Goal: Task Accomplishment & Management: Manage account settings

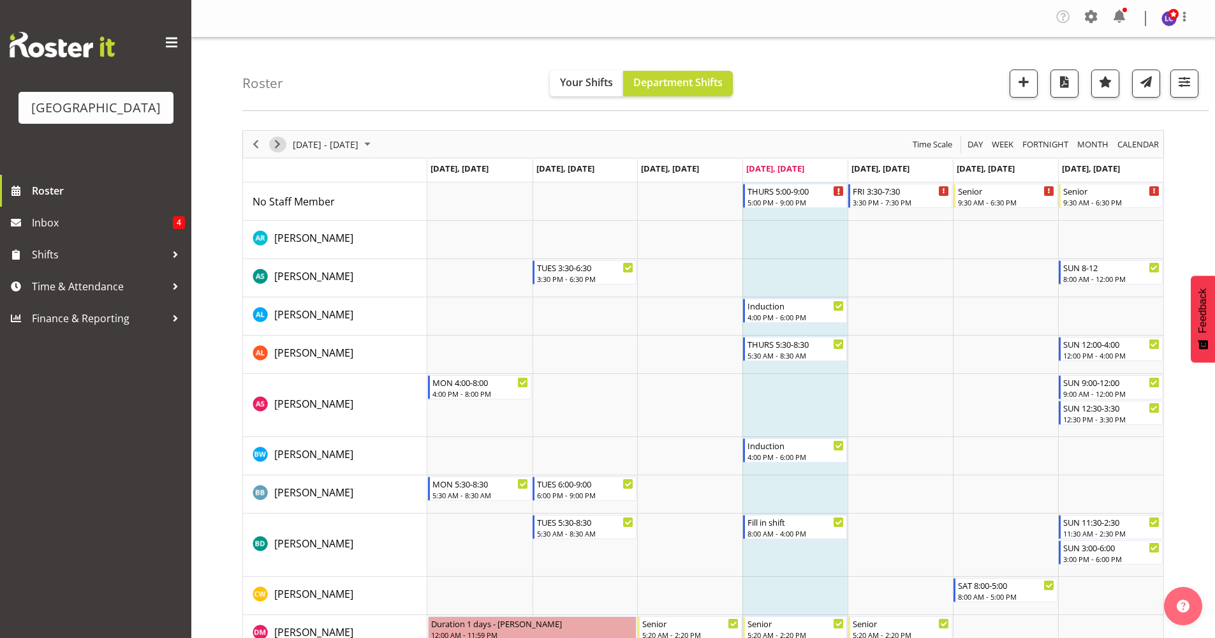
click at [273, 147] on span "Next" at bounding box center [277, 145] width 15 height 16
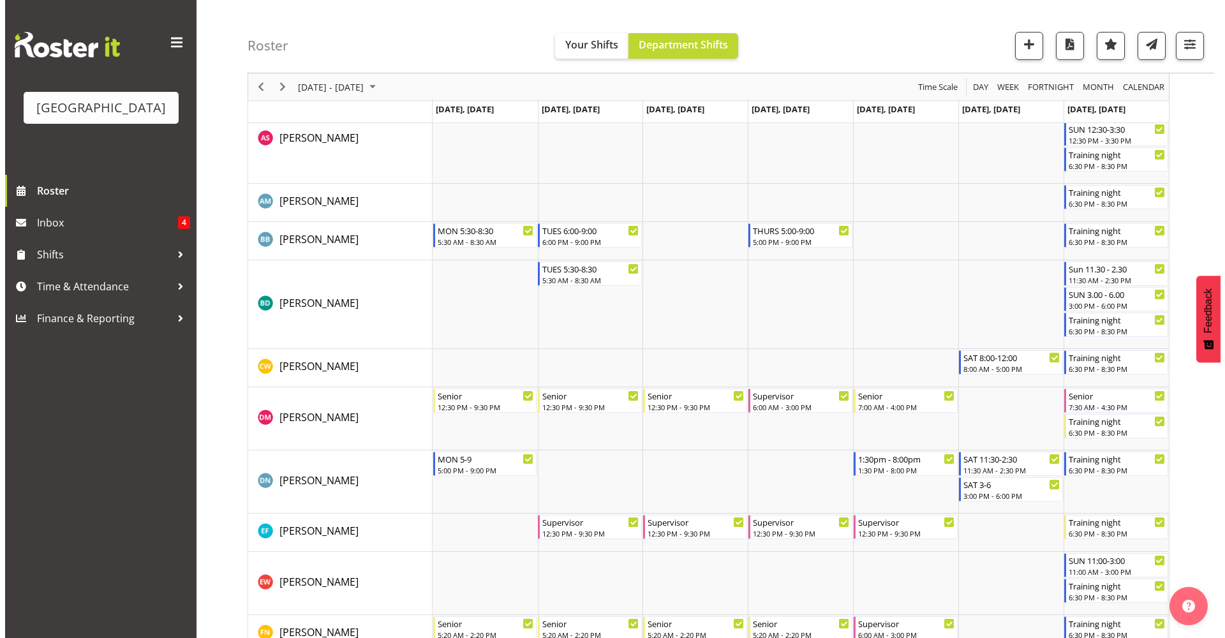
scroll to position [293, 0]
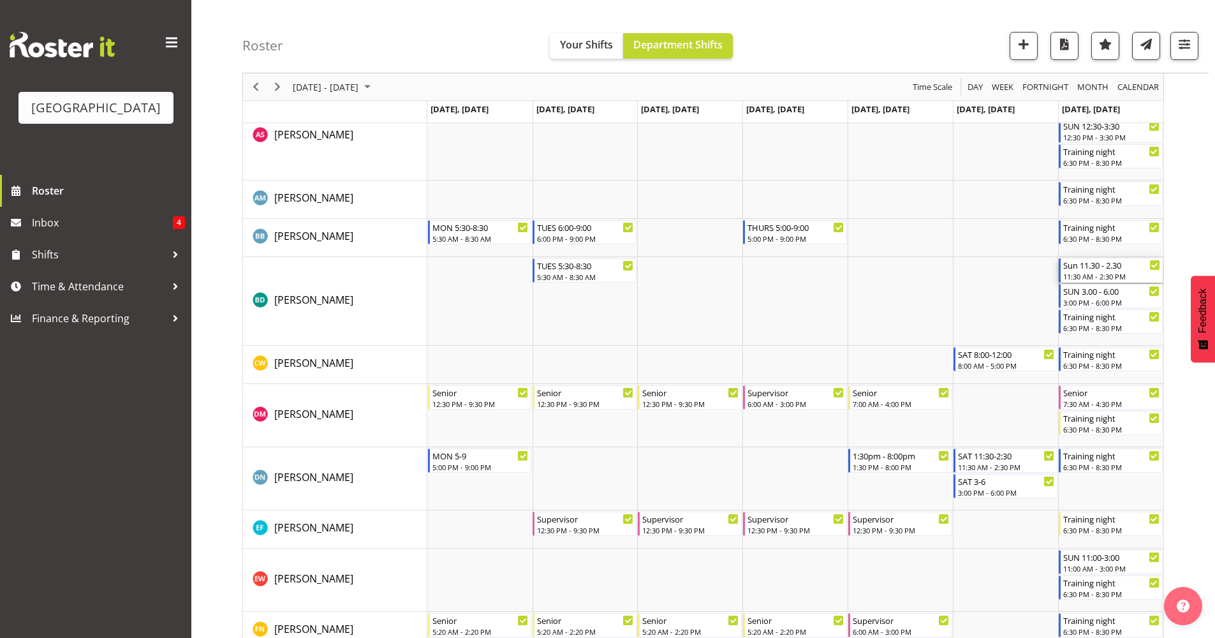
click at [1105, 278] on div "11:30 AM - 2:30 PM" at bounding box center [1111, 276] width 97 height 10
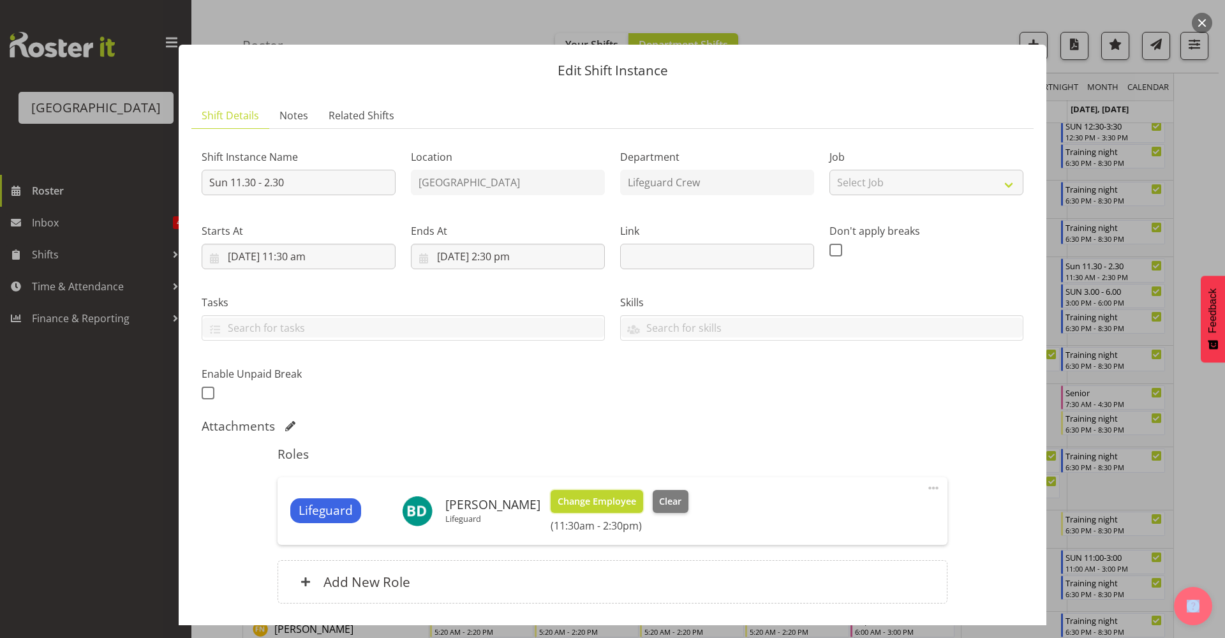
click at [569, 500] on span "Change Employee" at bounding box center [597, 501] width 78 height 14
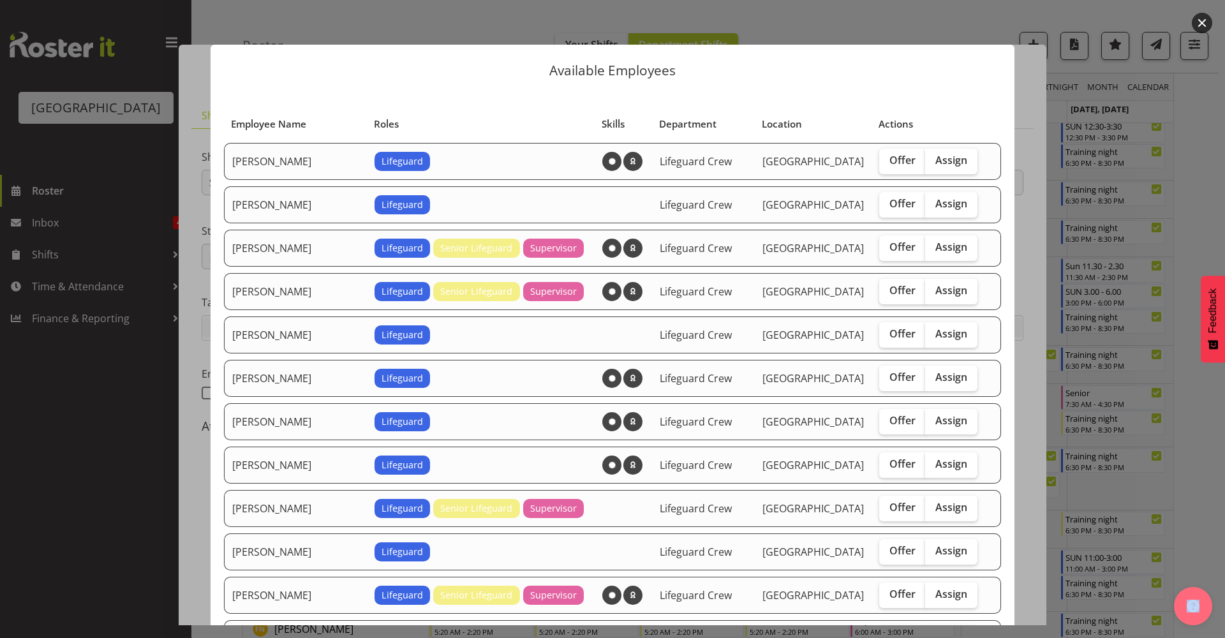
scroll to position [276, 0]
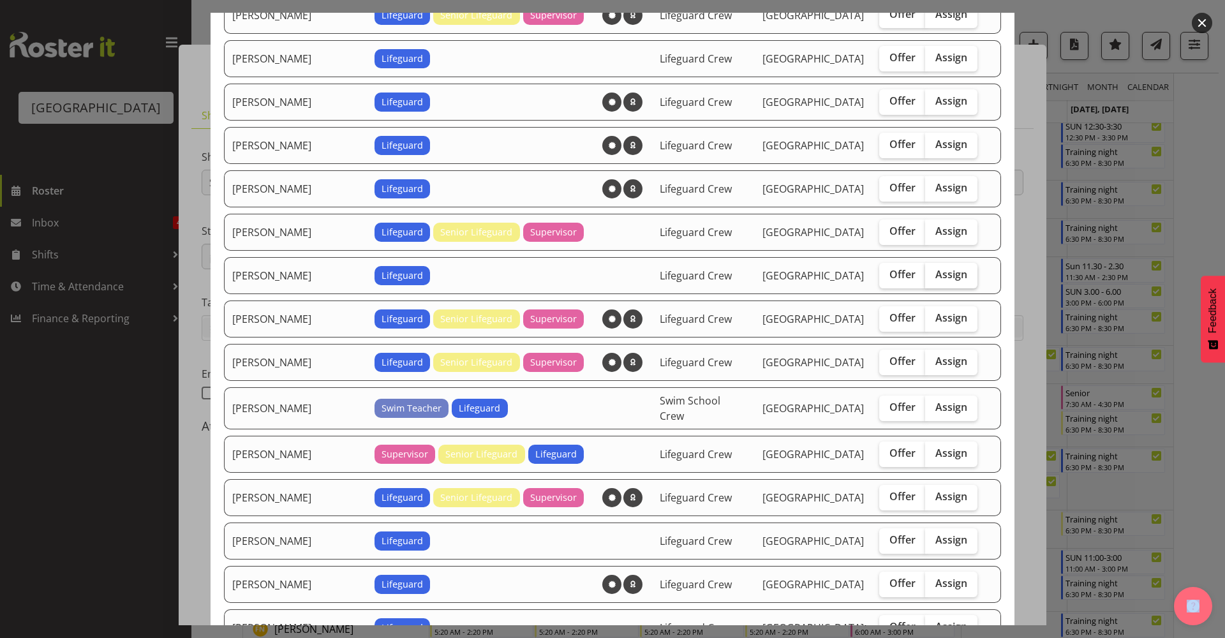
click at [939, 285] on label "Assign" at bounding box center [951, 276] width 52 height 26
click at [933, 279] on input "Assign" at bounding box center [929, 274] width 8 height 8
checkbox input "true"
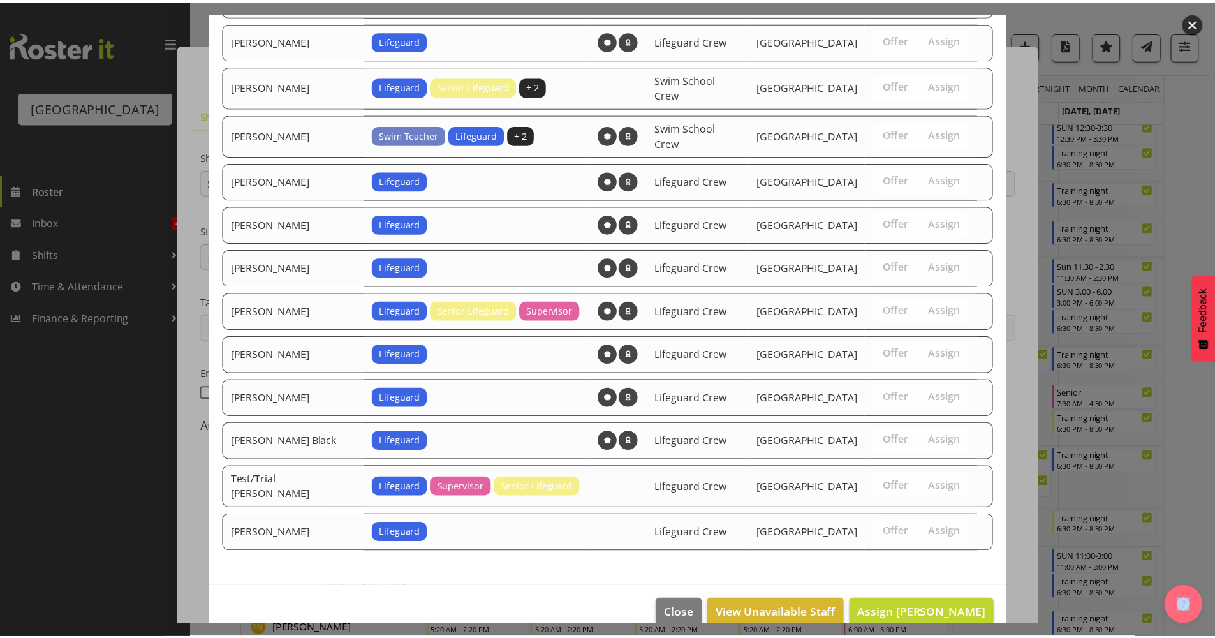
scroll to position [951, 0]
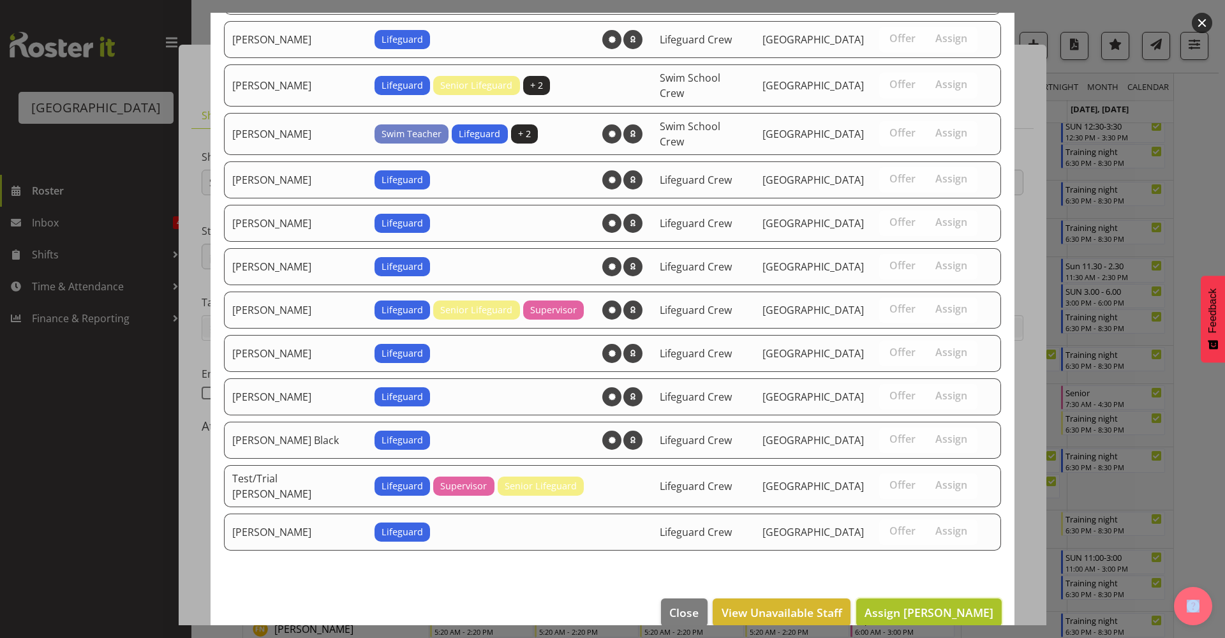
click at [943, 605] on span "Assign [PERSON_NAME]" at bounding box center [928, 612] width 129 height 15
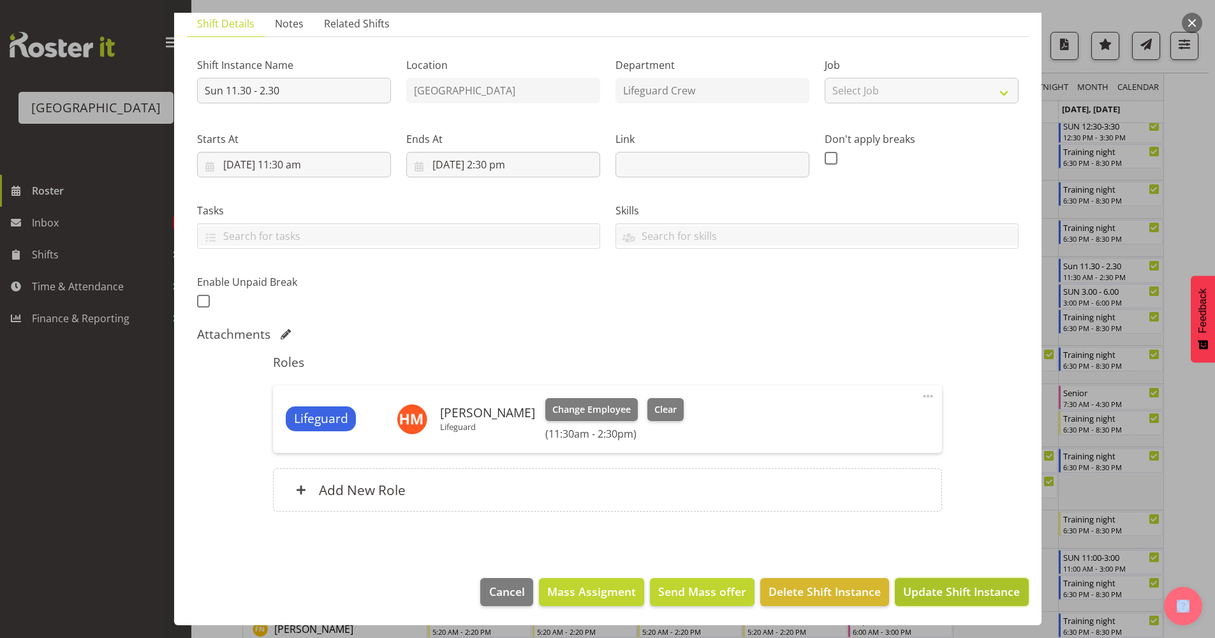
click at [949, 604] on button "Update Shift Instance" at bounding box center [961, 592] width 133 height 28
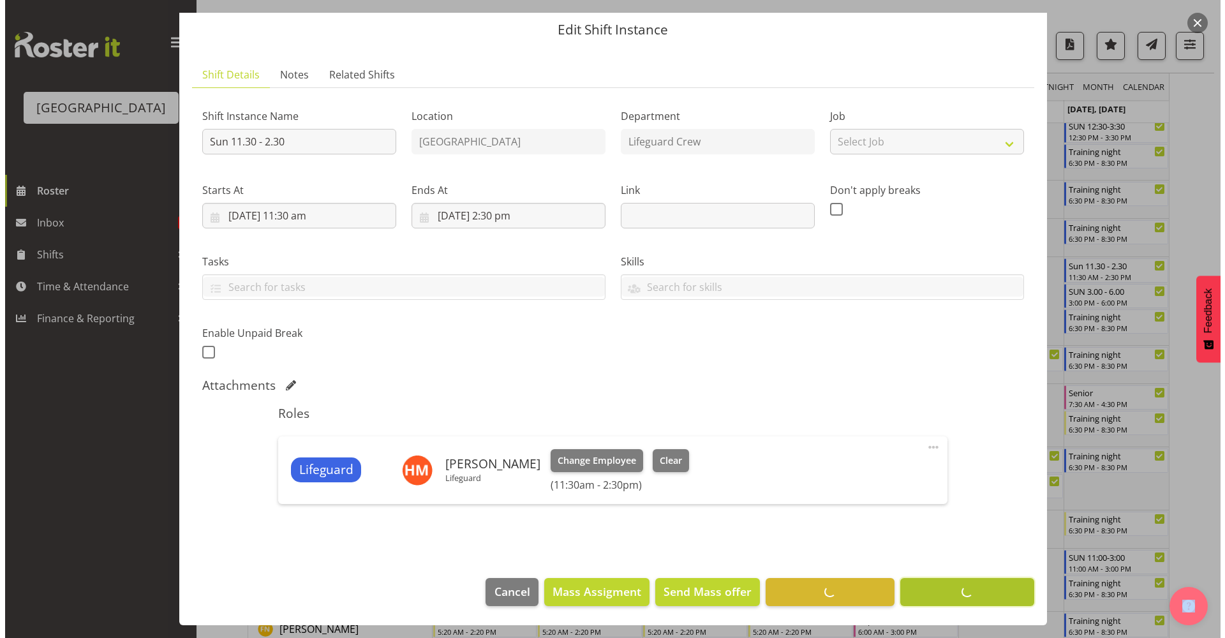
scroll to position [0, 0]
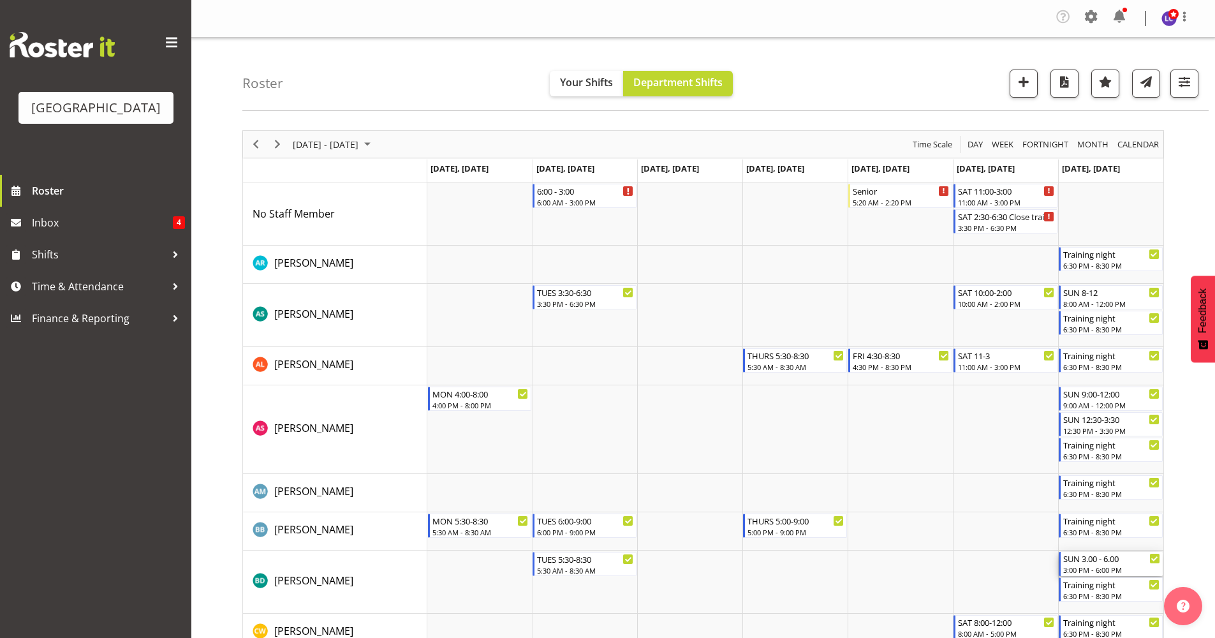
click at [1127, 567] on div "3:00 PM - 6:00 PM" at bounding box center [1111, 570] width 97 height 10
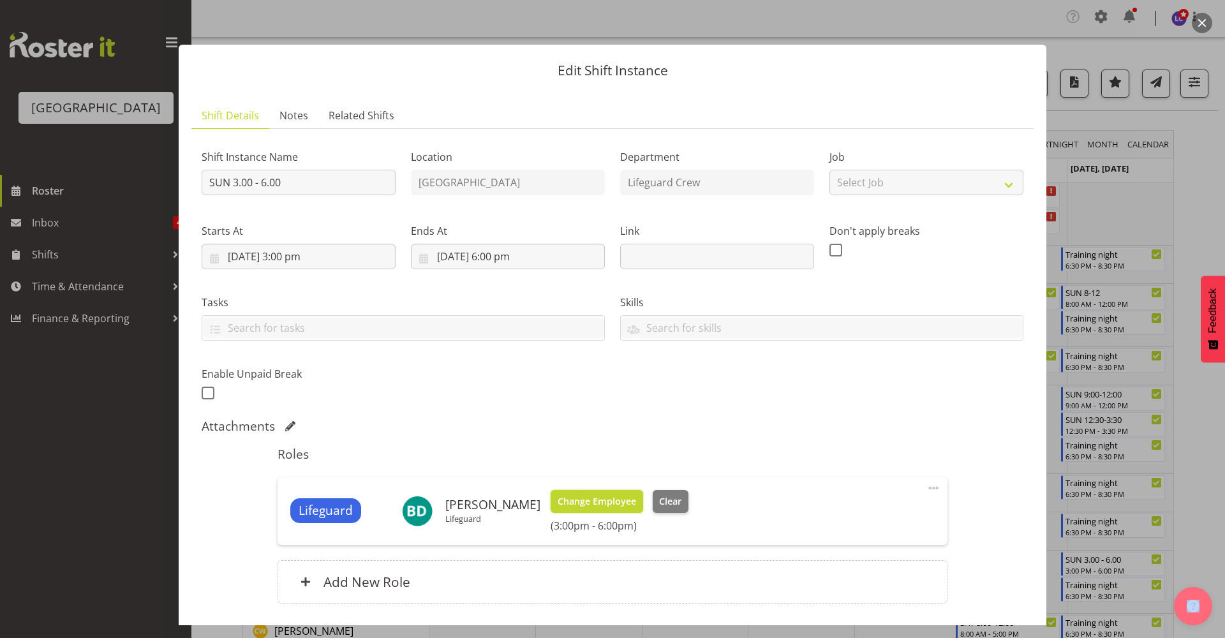
click at [572, 505] on span "Change Employee" at bounding box center [597, 501] width 78 height 14
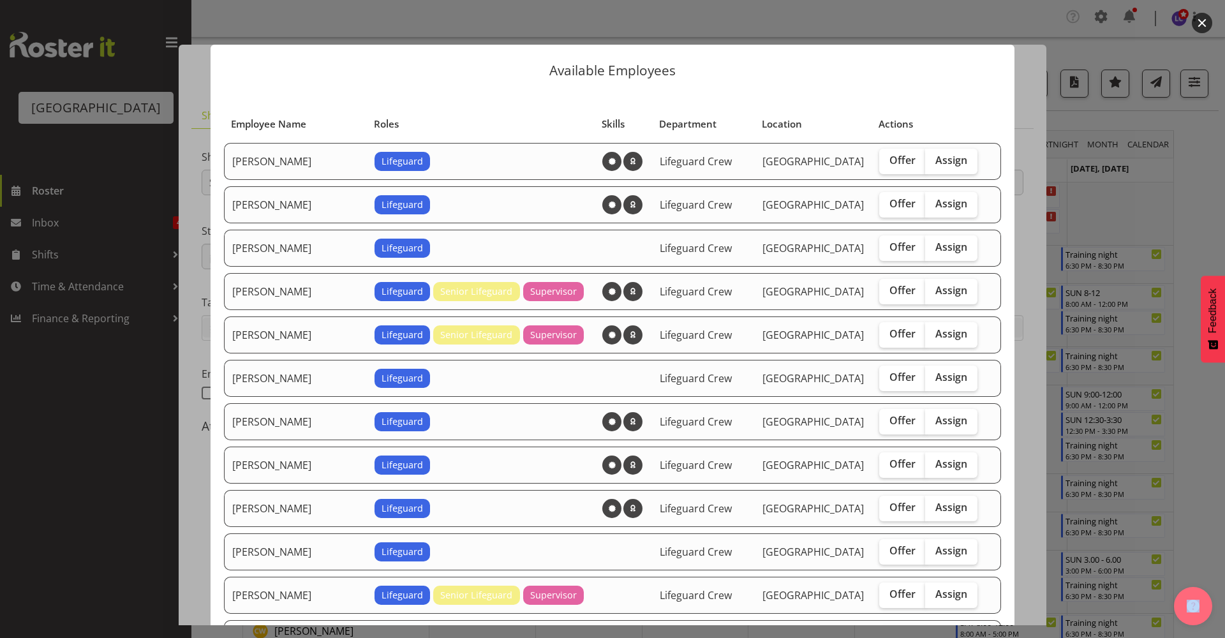
scroll to position [276, 0]
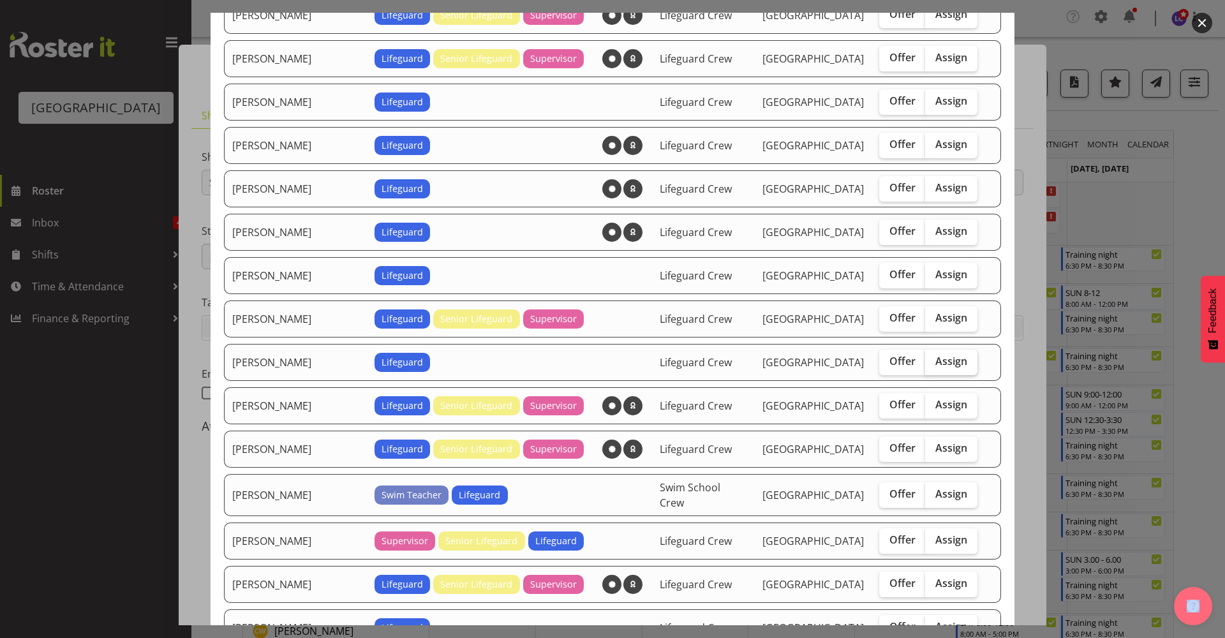
click at [956, 360] on label "Assign" at bounding box center [951, 363] width 52 height 26
click at [933, 360] on input "Assign" at bounding box center [929, 361] width 8 height 8
checkbox input "true"
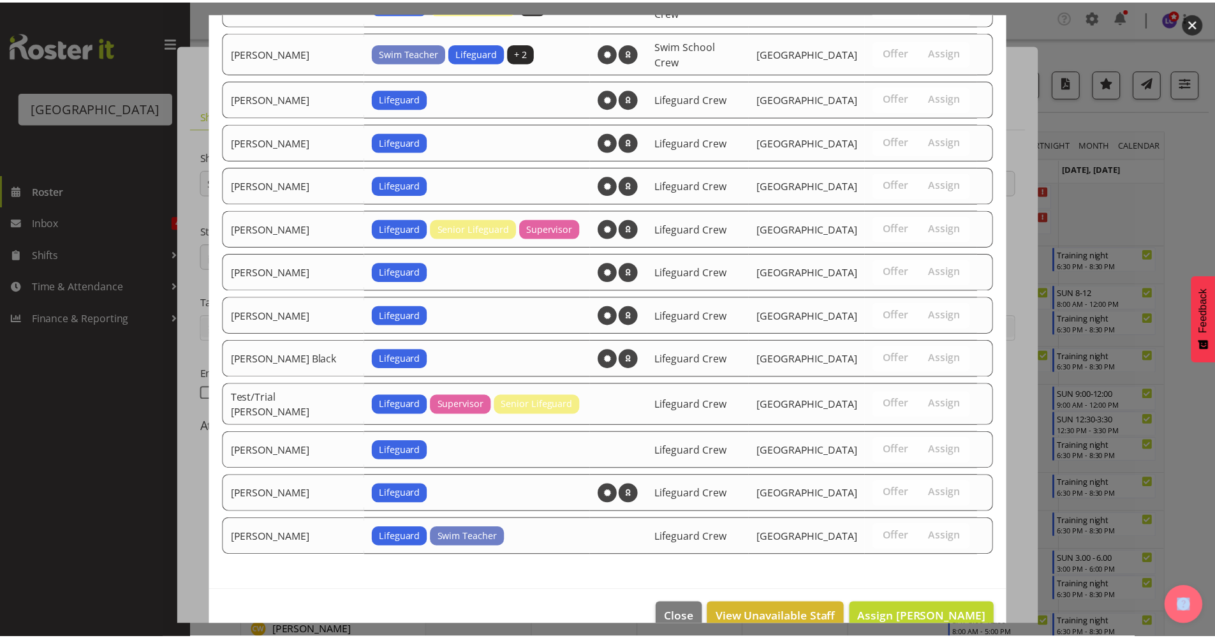
scroll to position [1125, 0]
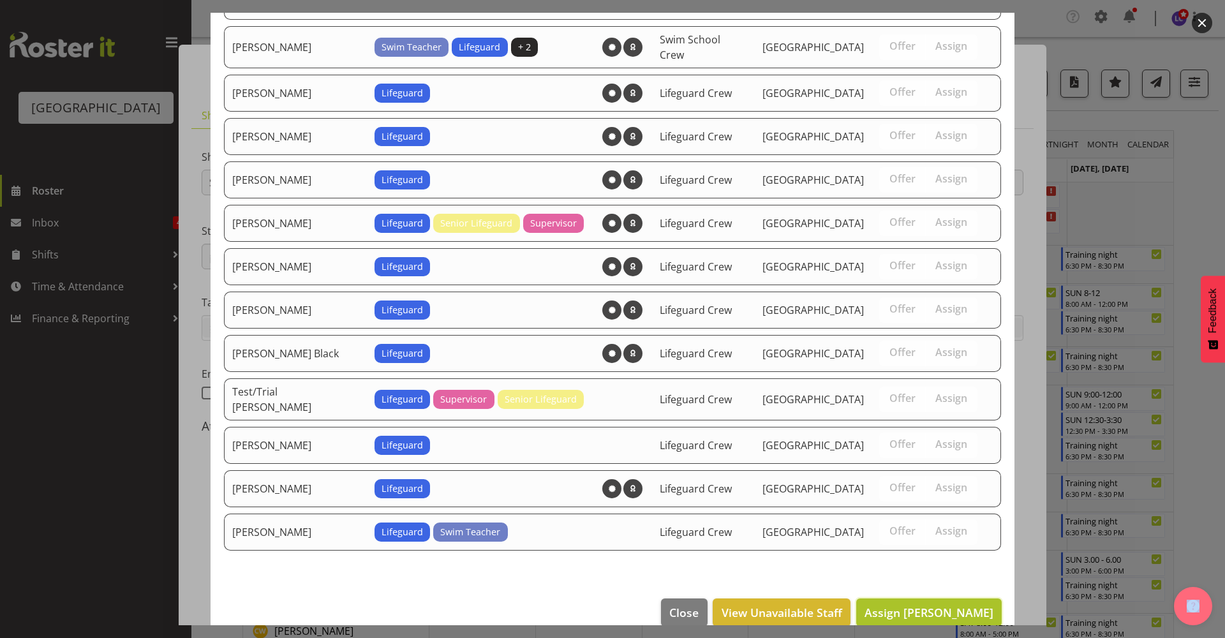
click at [910, 598] on button "Assign [PERSON_NAME]" at bounding box center [928, 612] width 145 height 28
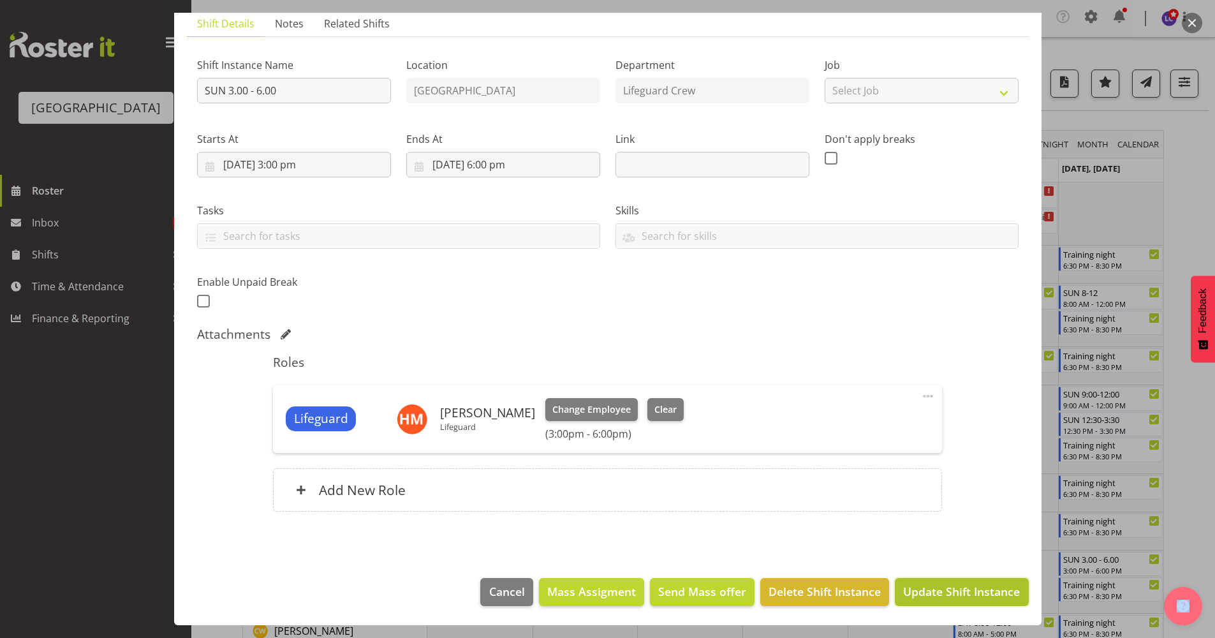
click at [954, 588] on span "Update Shift Instance" at bounding box center [961, 591] width 117 height 17
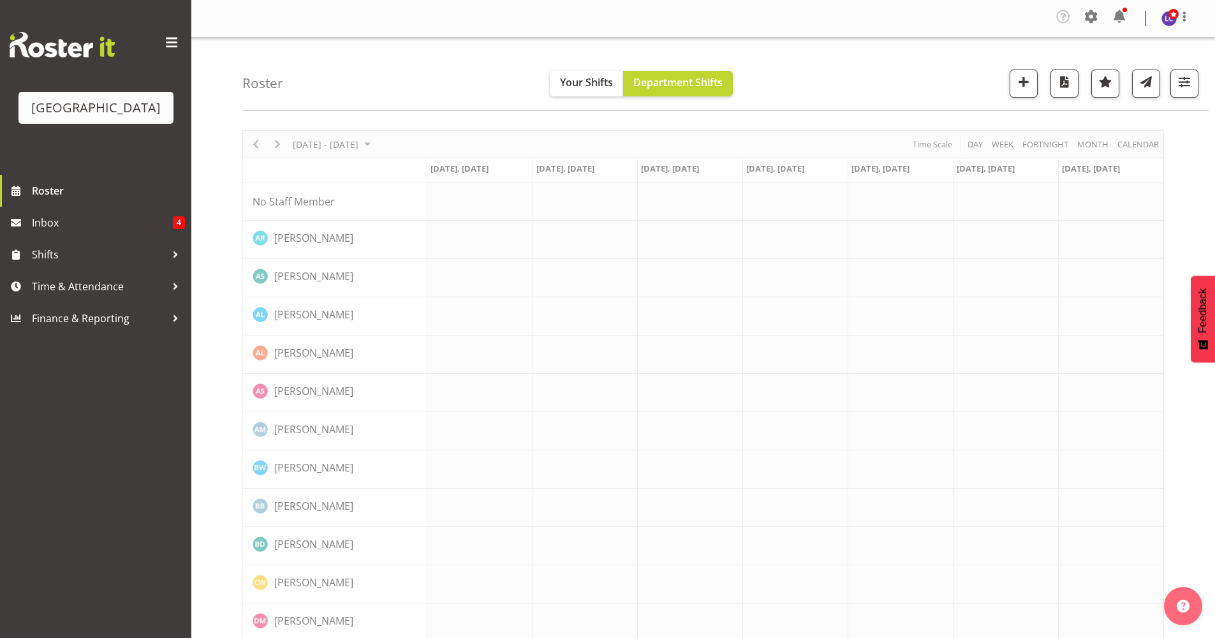
click at [1123, 10] on div at bounding box center [1125, 10] width 4 height 4
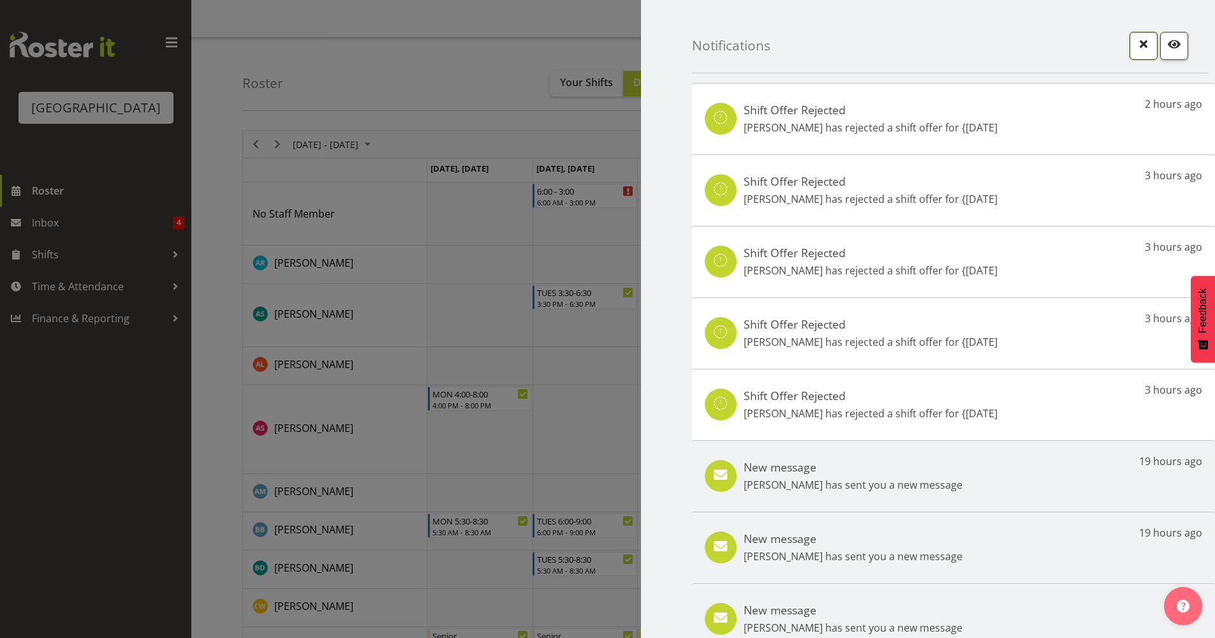
click at [1139, 43] on span "button" at bounding box center [1143, 44] width 17 height 17
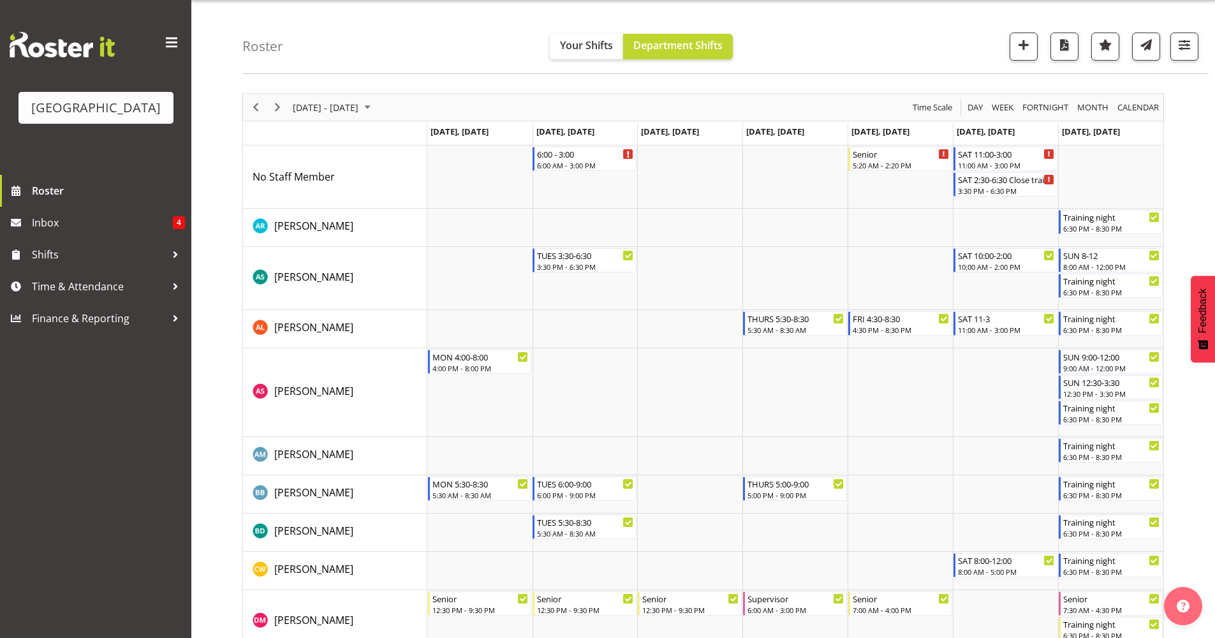
scroll to position [64, 0]
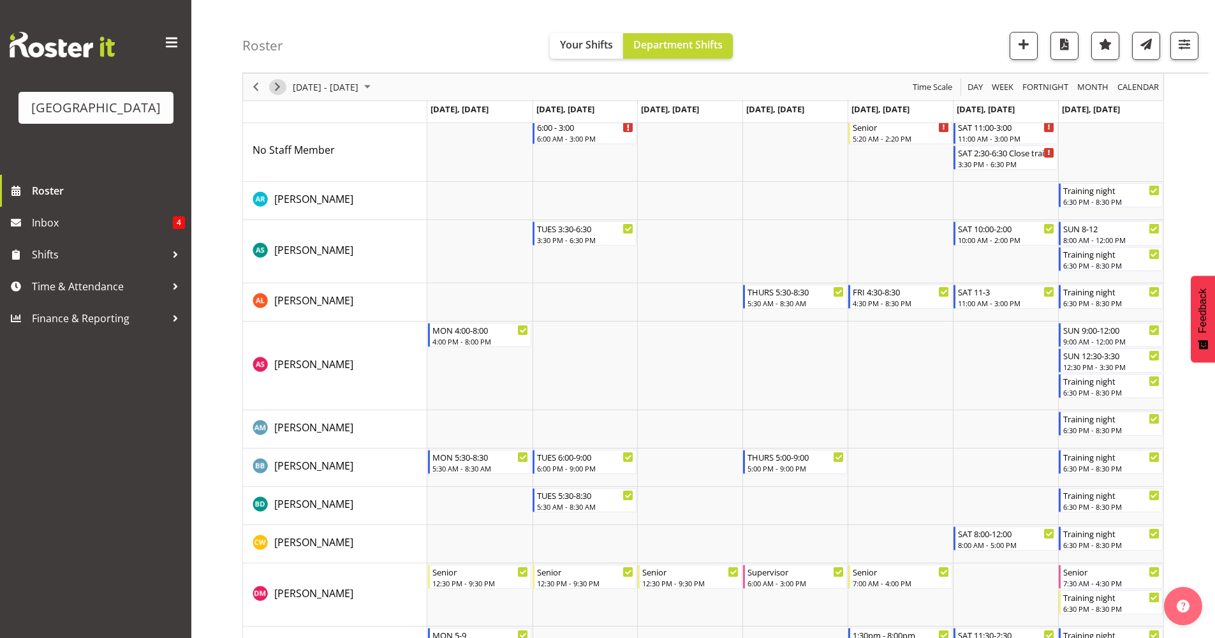
drag, startPoint x: 280, startPoint y: 91, endPoint x: 305, endPoint y: 172, distance: 84.1
click at [280, 91] on span "Next" at bounding box center [277, 87] width 15 height 16
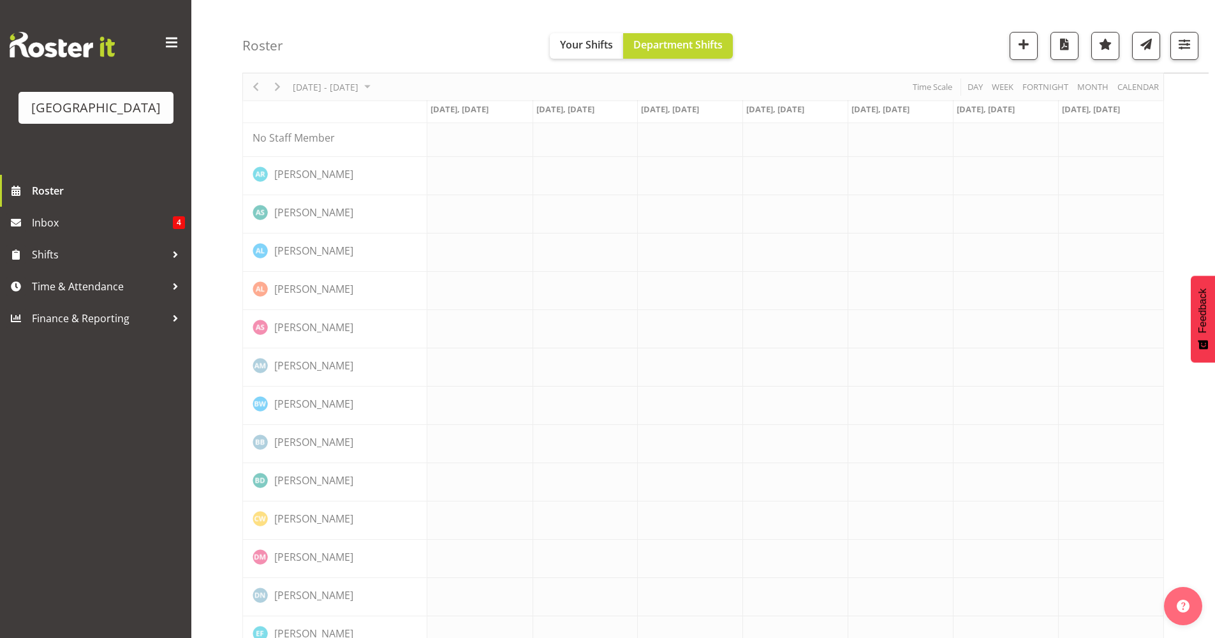
scroll to position [0, 0]
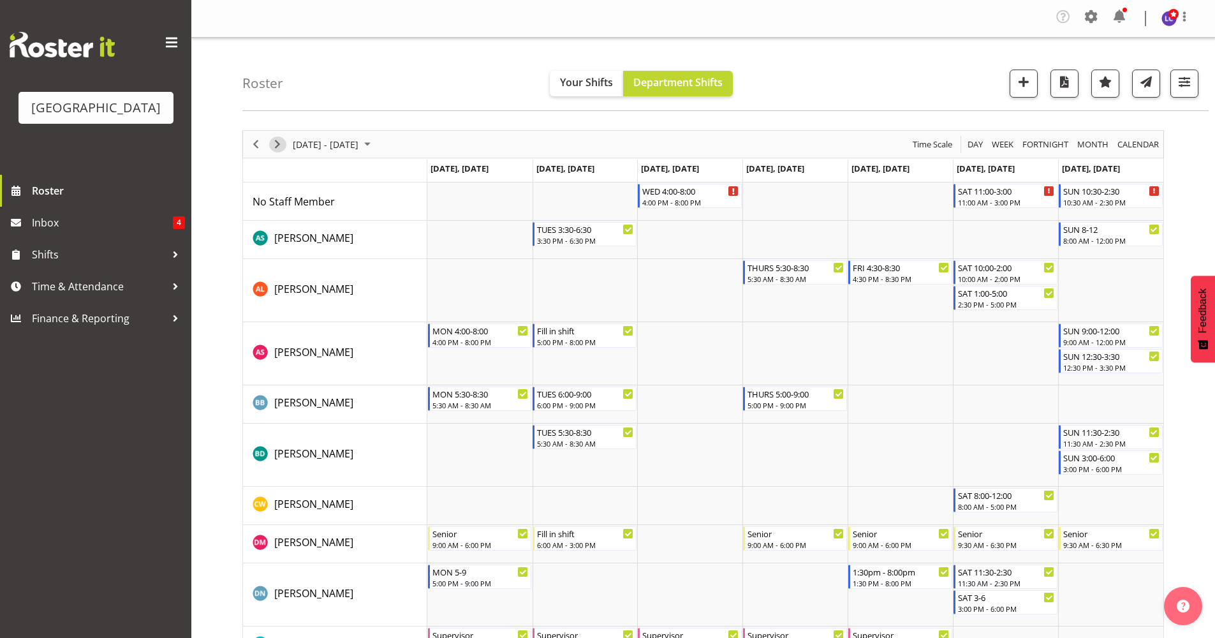
click at [283, 145] on span "Next" at bounding box center [277, 145] width 15 height 16
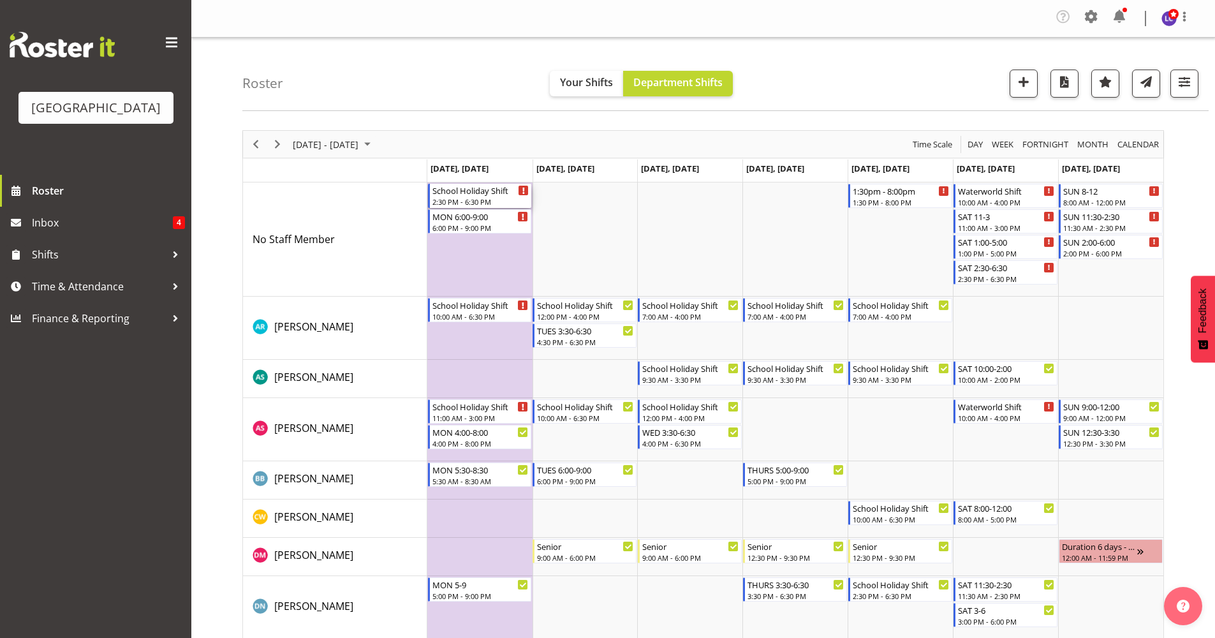
click at [500, 199] on div "2:30 PM - 6:30 PM" at bounding box center [481, 201] width 97 height 10
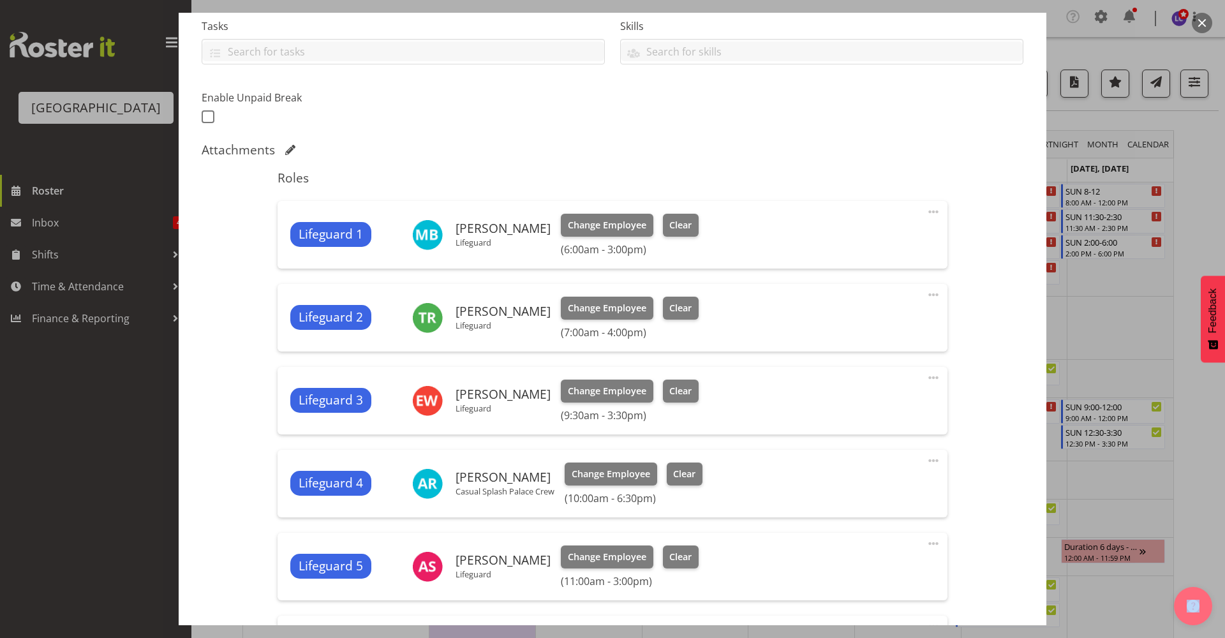
scroll to position [553, 0]
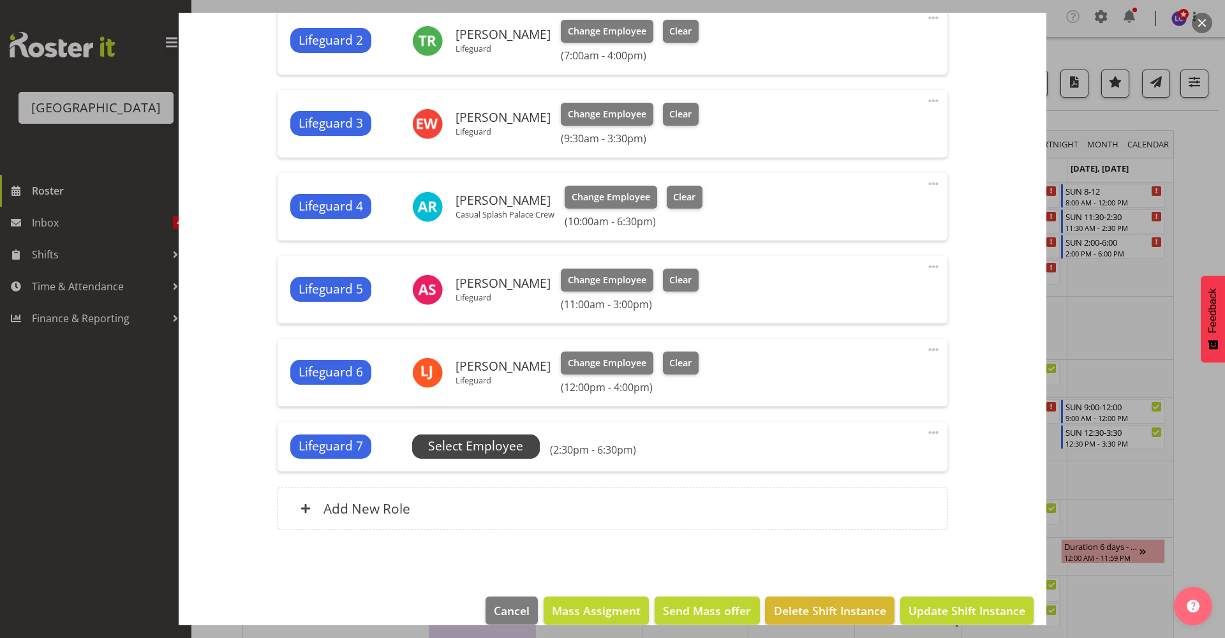
click at [487, 454] on span "Select Employee" at bounding box center [475, 446] width 95 height 18
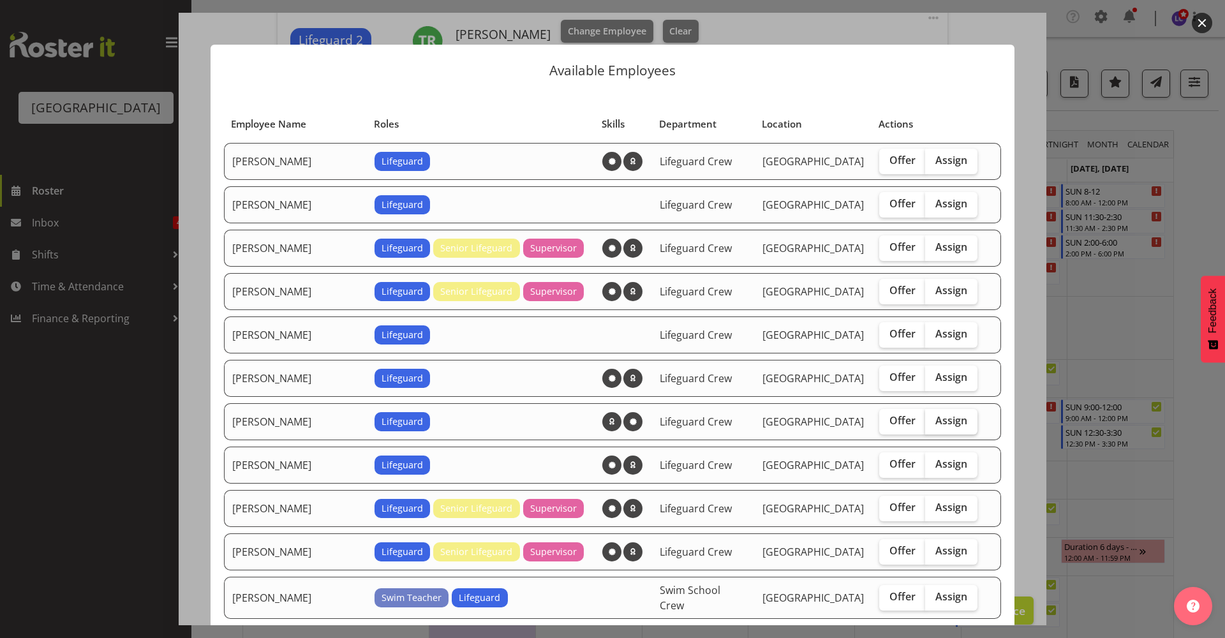
click at [941, 431] on label "Assign" at bounding box center [951, 422] width 52 height 26
click at [933, 425] on input "Assign" at bounding box center [929, 421] width 8 height 8
checkbox input "true"
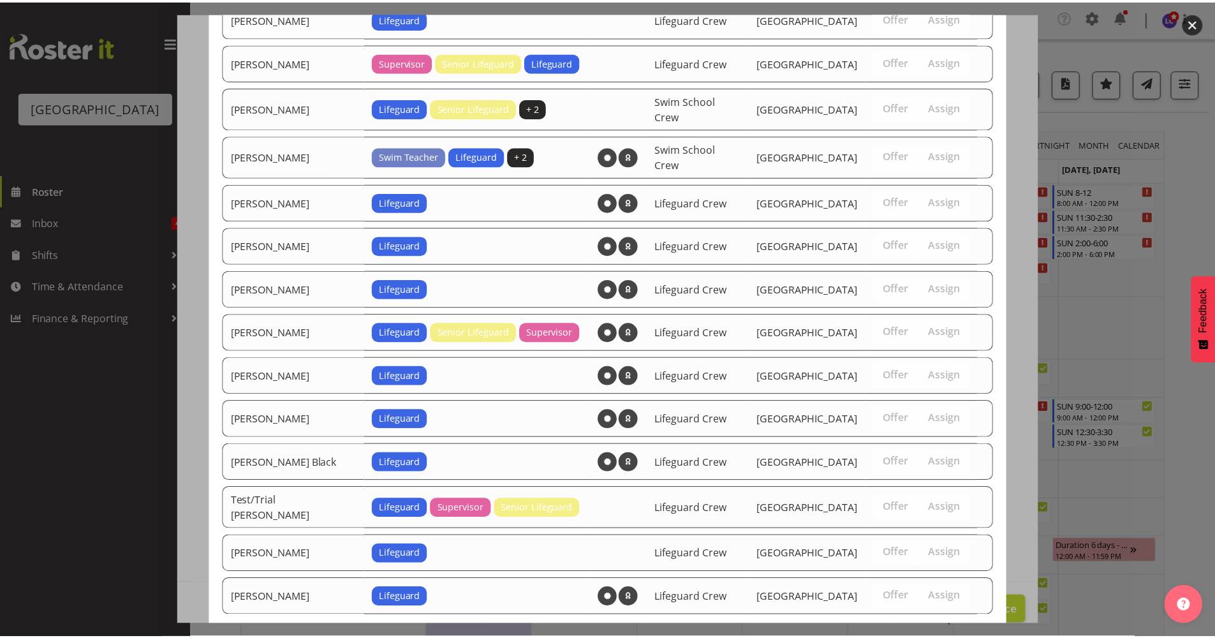
scroll to position [951, 0]
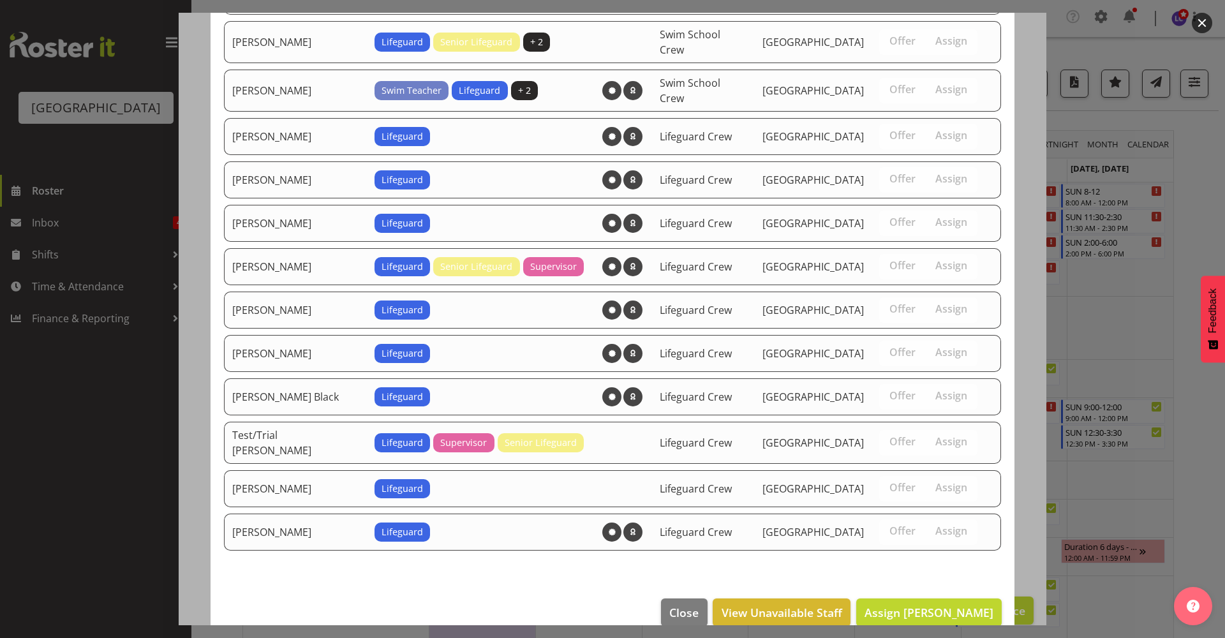
click at [930, 606] on footer "Close View Unavailable Staff Assign [PERSON_NAME]" at bounding box center [613, 616] width 804 height 60
click at [933, 603] on button "Assign [PERSON_NAME]" at bounding box center [928, 612] width 145 height 28
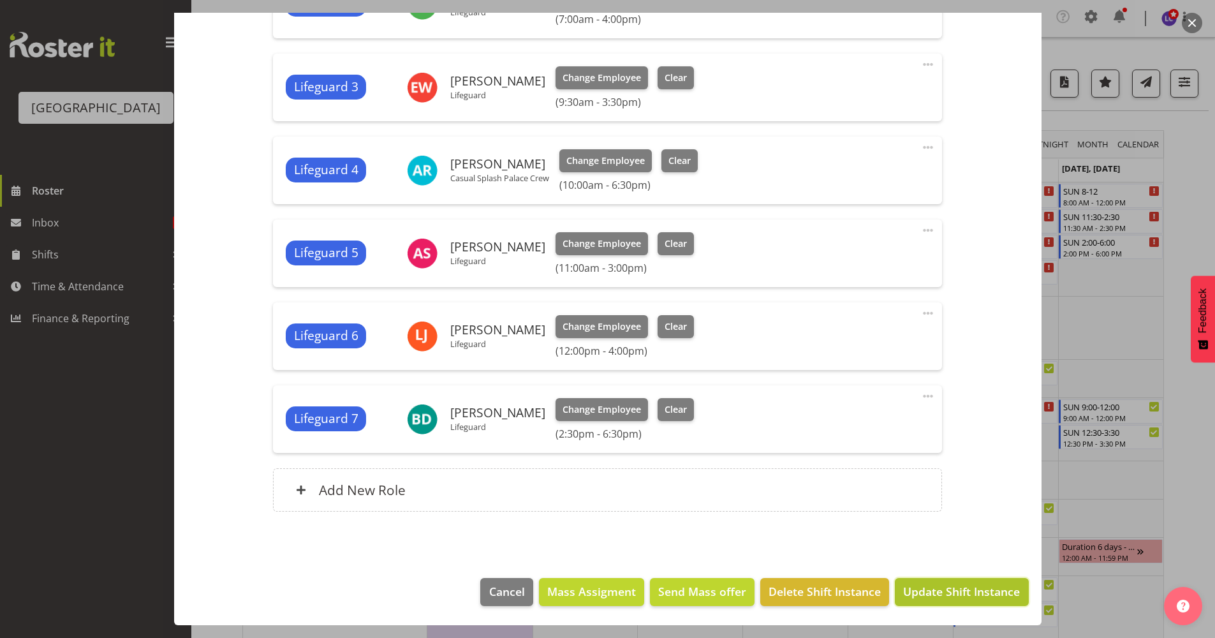
click at [943, 600] on button "Update Shift Instance" at bounding box center [961, 592] width 133 height 28
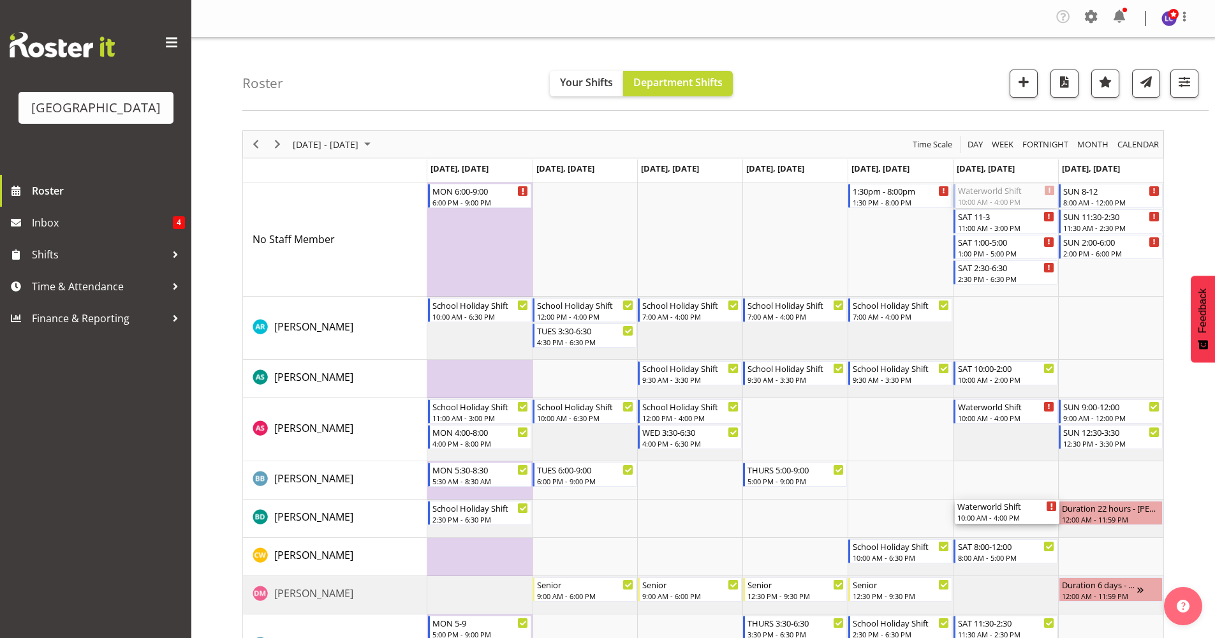
drag, startPoint x: 1026, startPoint y: 195, endPoint x: 1029, endPoint y: 517, distance: 322.2
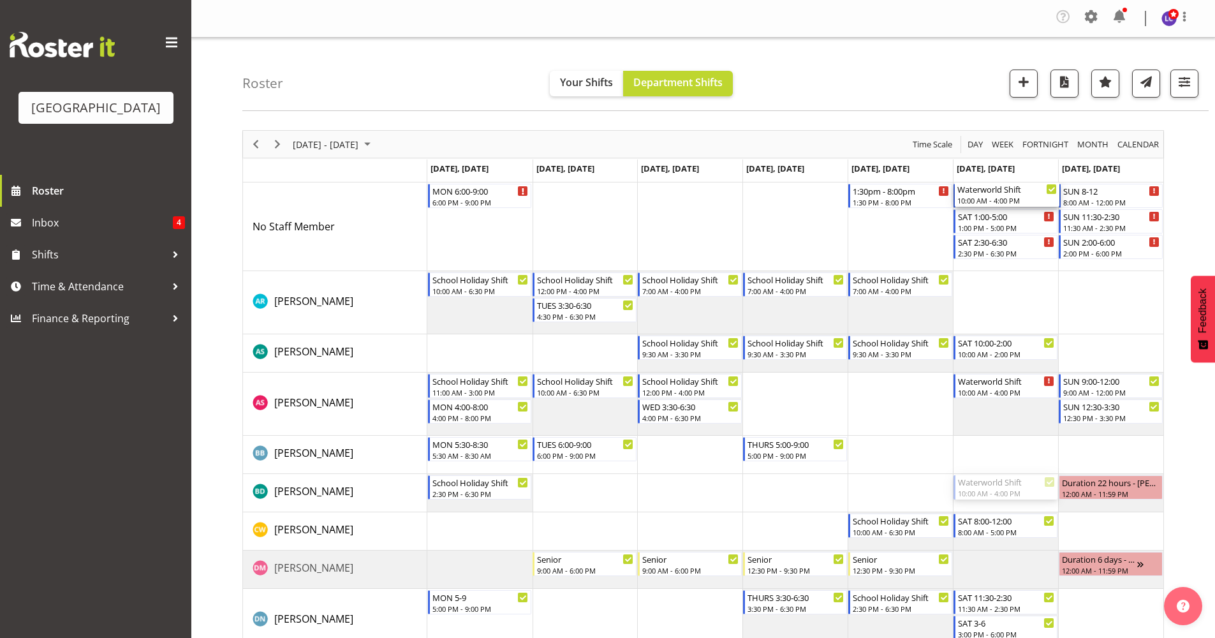
drag, startPoint x: 1025, startPoint y: 485, endPoint x: 1042, endPoint y: 242, distance: 244.3
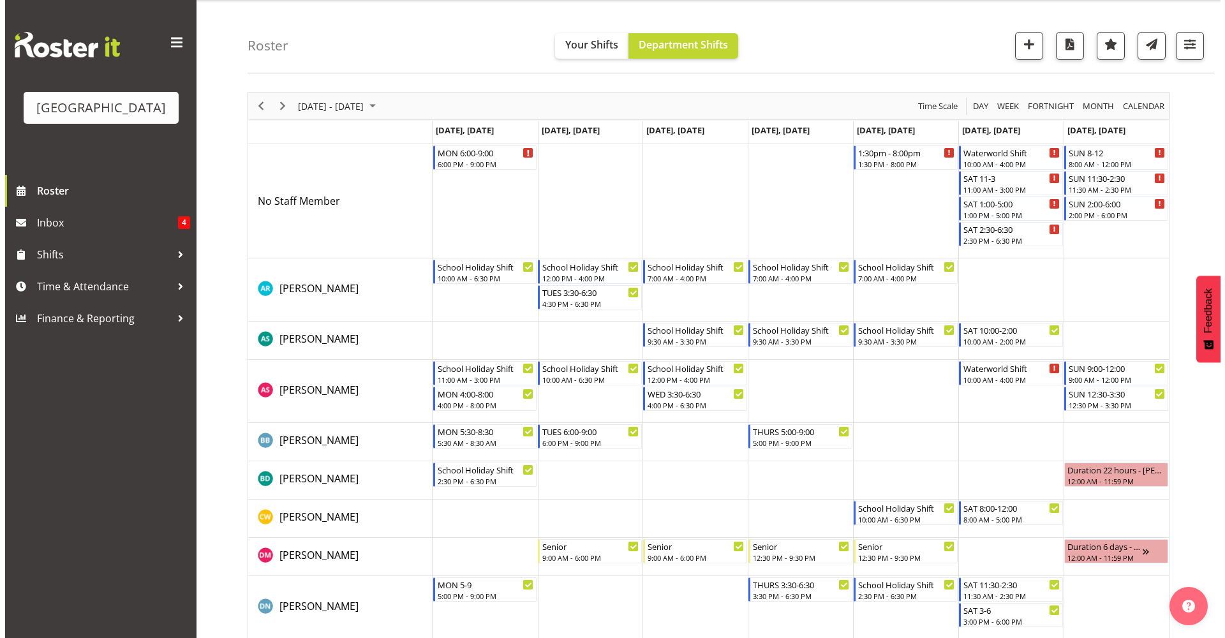
scroll to position [41, 0]
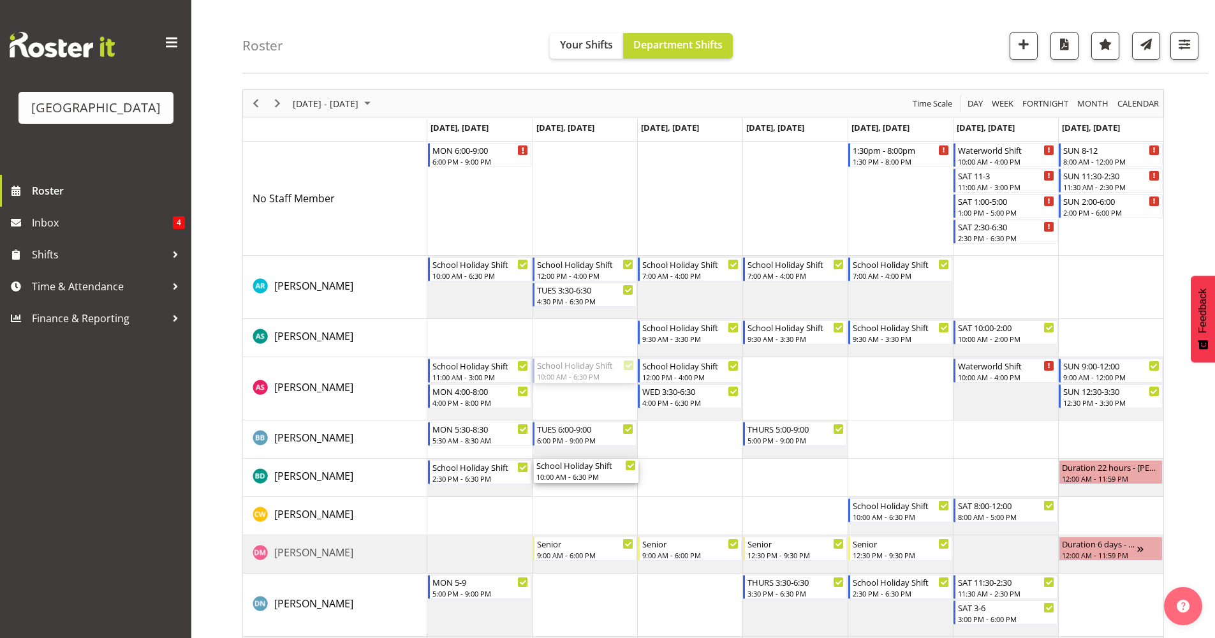
drag, startPoint x: 590, startPoint y: 369, endPoint x: 589, endPoint y: 469, distance: 100.2
drag, startPoint x: 914, startPoint y: 151, endPoint x: 905, endPoint y: 382, distance: 231.7
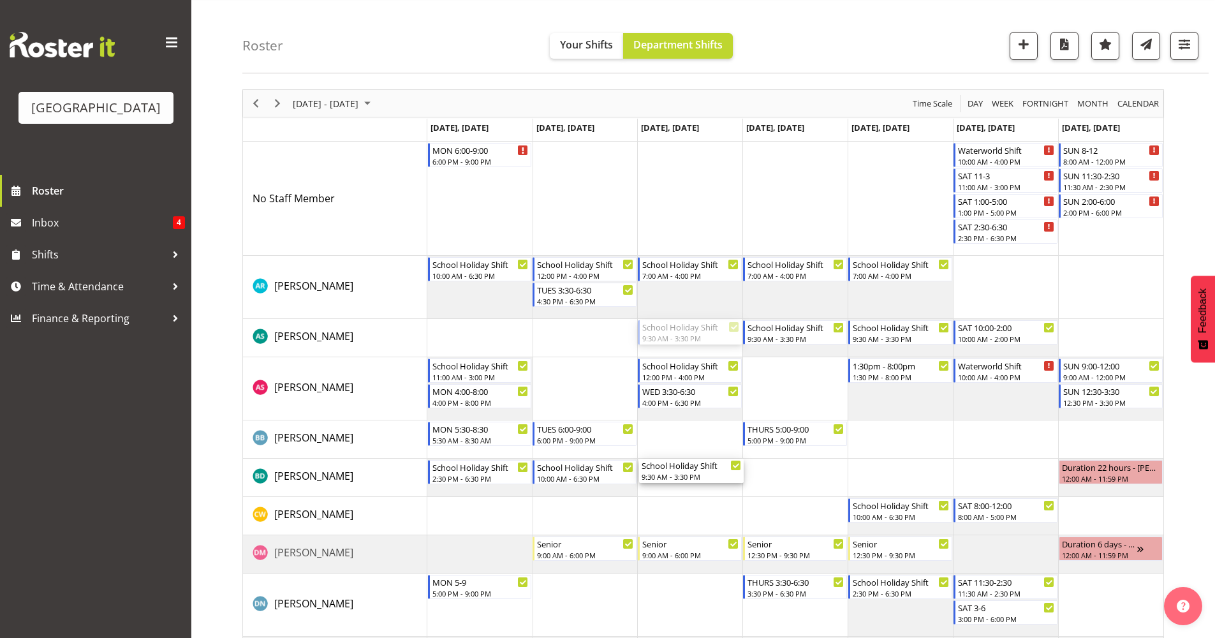
drag, startPoint x: 709, startPoint y: 331, endPoint x: 718, endPoint y: 467, distance: 136.2
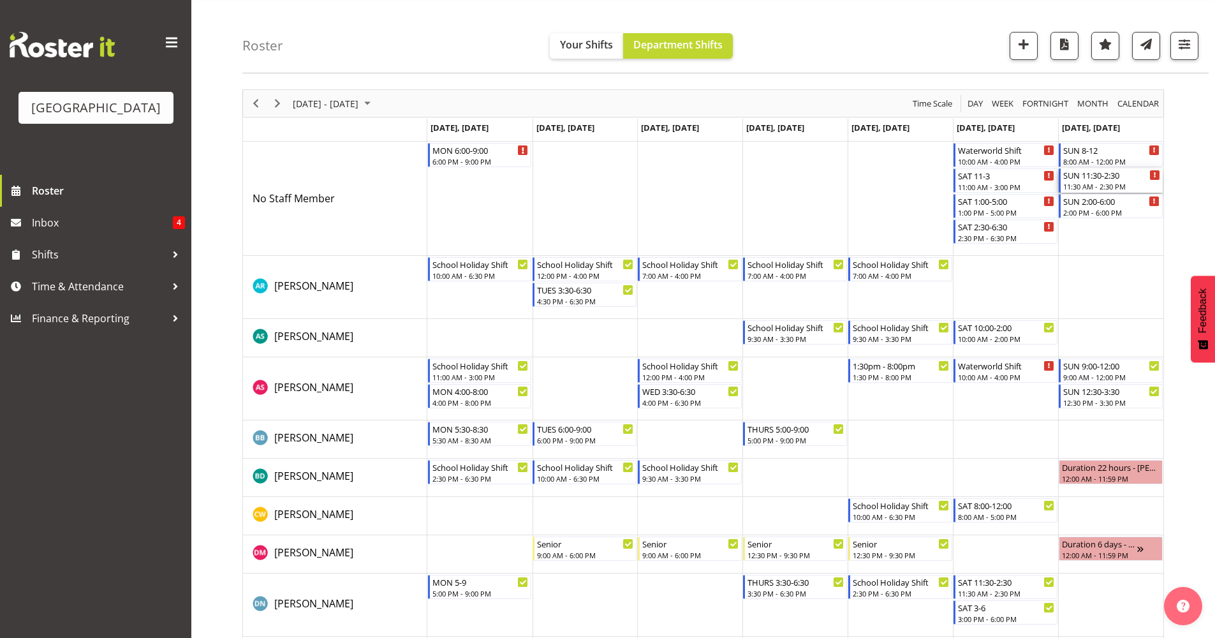
click at [1132, 179] on div "SUN 11:30-2:30" at bounding box center [1111, 174] width 97 height 13
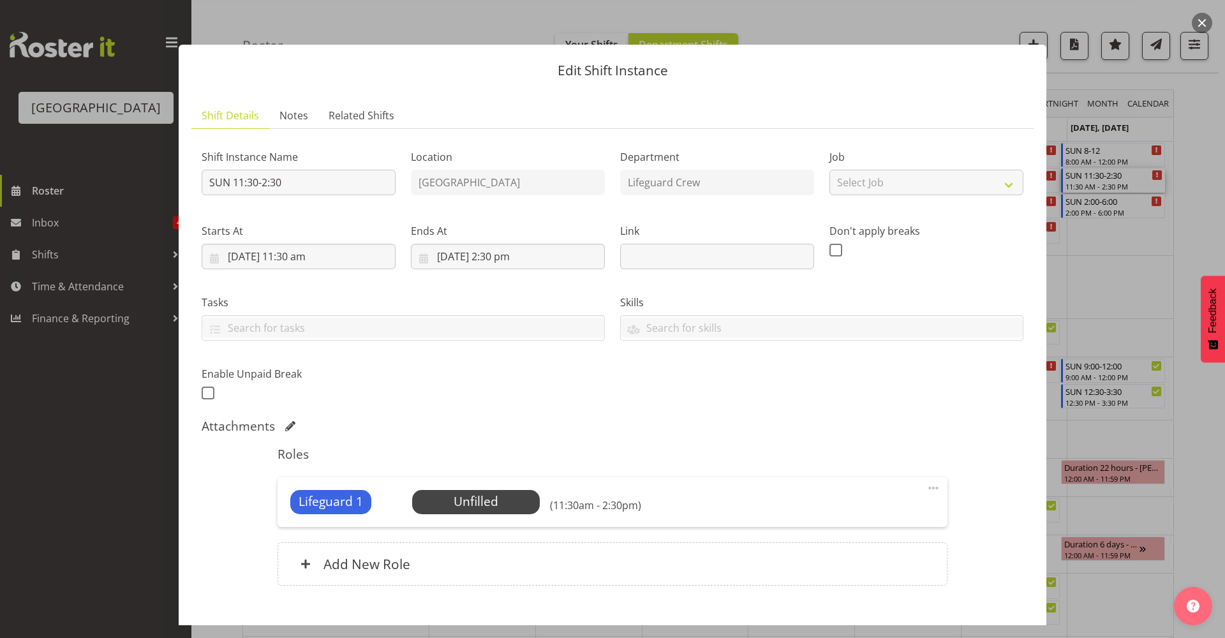
click at [1203, 32] on button "button" at bounding box center [1202, 23] width 20 height 20
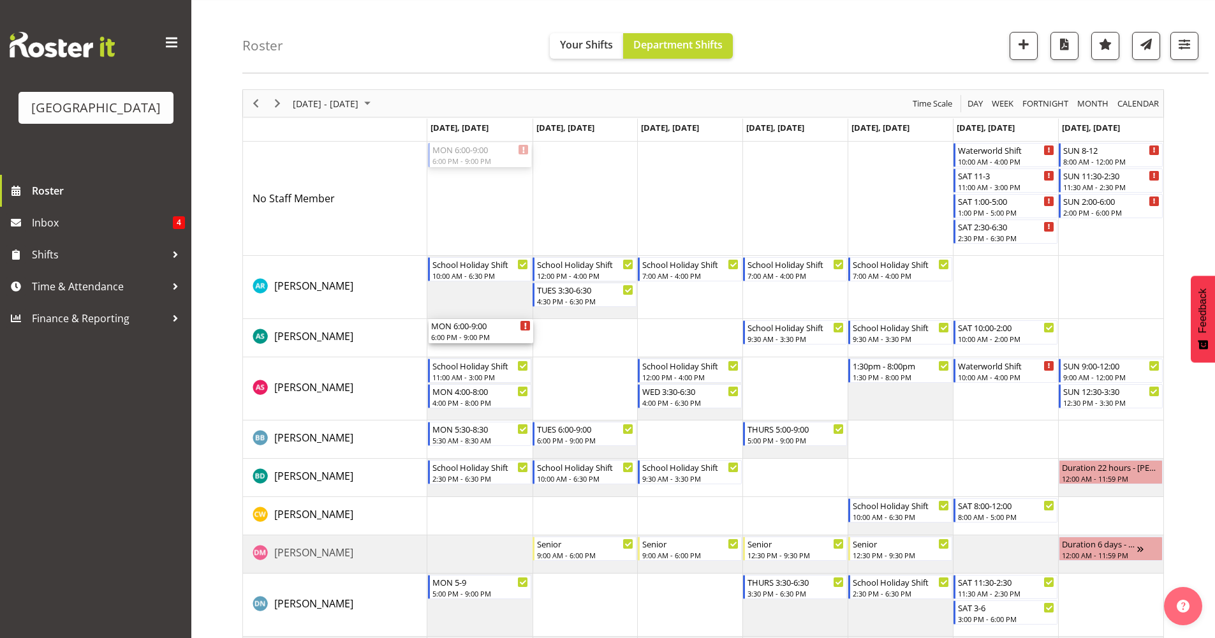
drag, startPoint x: 498, startPoint y: 153, endPoint x: 480, endPoint y: 332, distance: 179.5
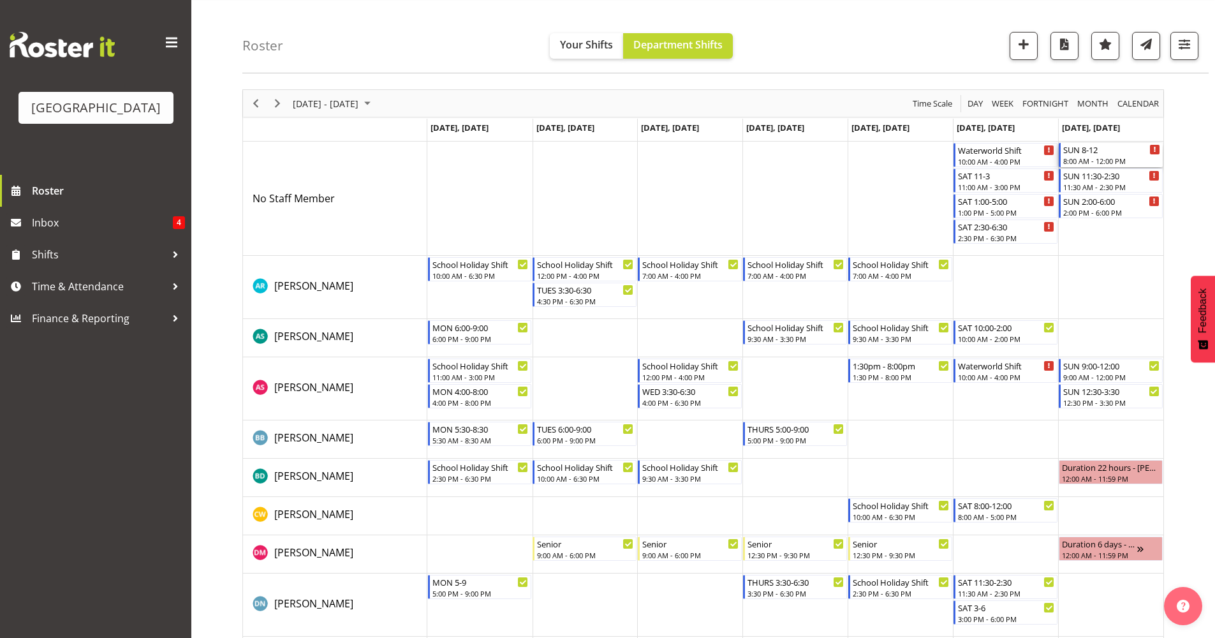
click at [1118, 157] on div "8:00 AM - 12:00 PM" at bounding box center [1111, 161] width 97 height 10
click at [0, 0] on div at bounding box center [0, 0] width 0 height 0
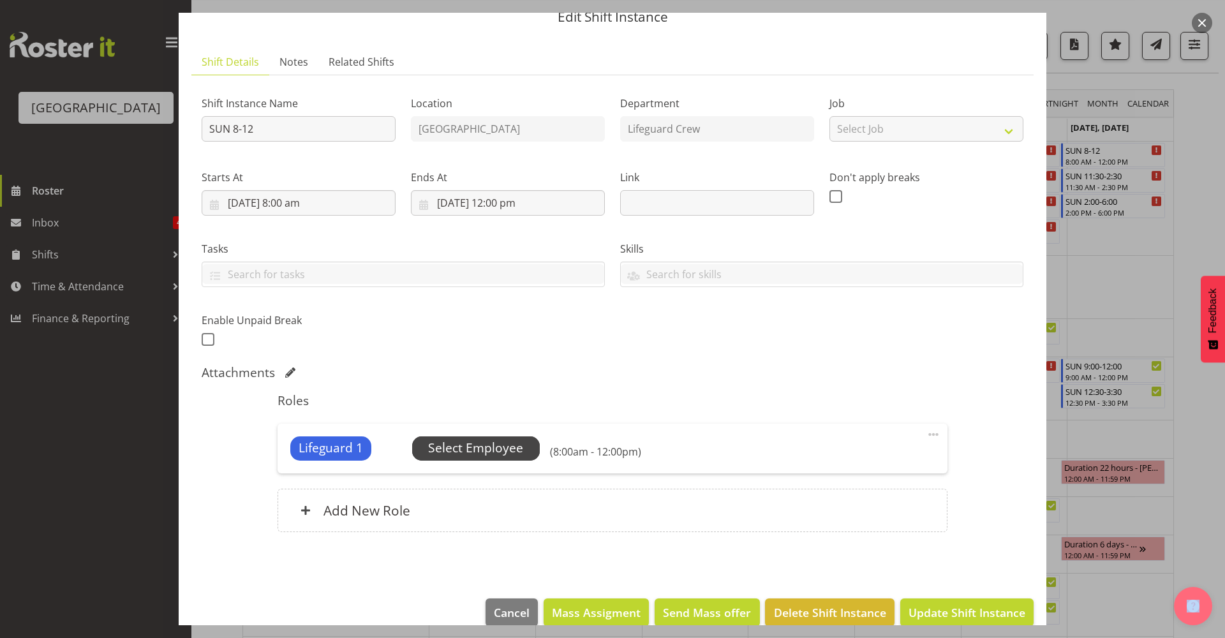
scroll to position [74, 0]
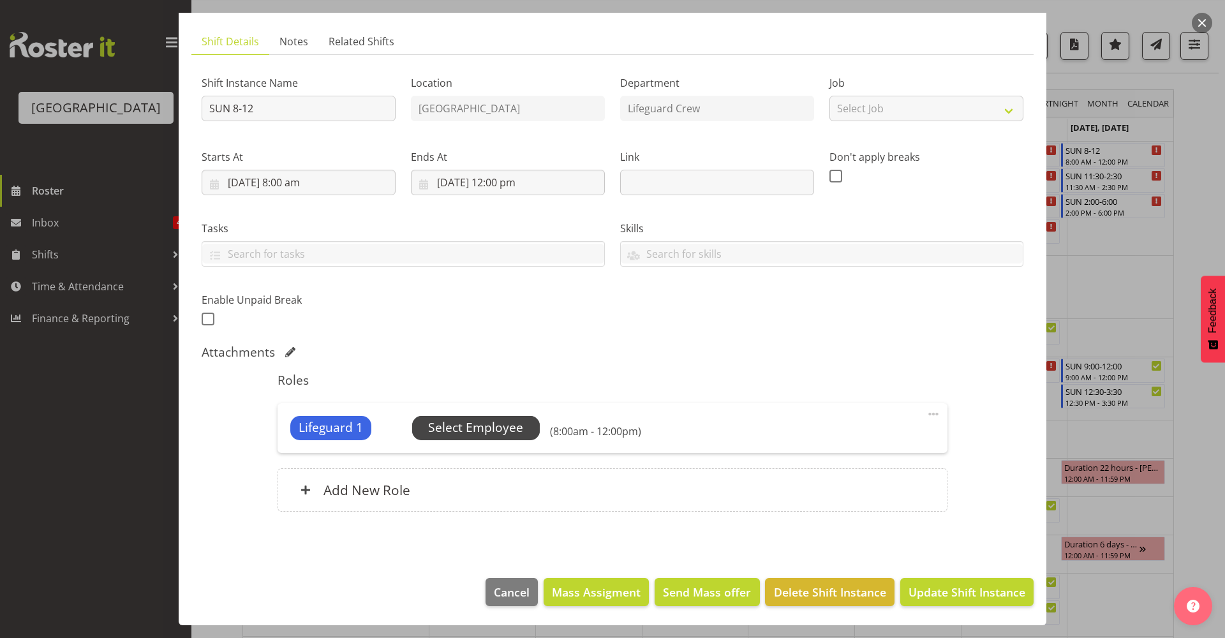
click at [455, 425] on span "Select Employee" at bounding box center [475, 427] width 95 height 18
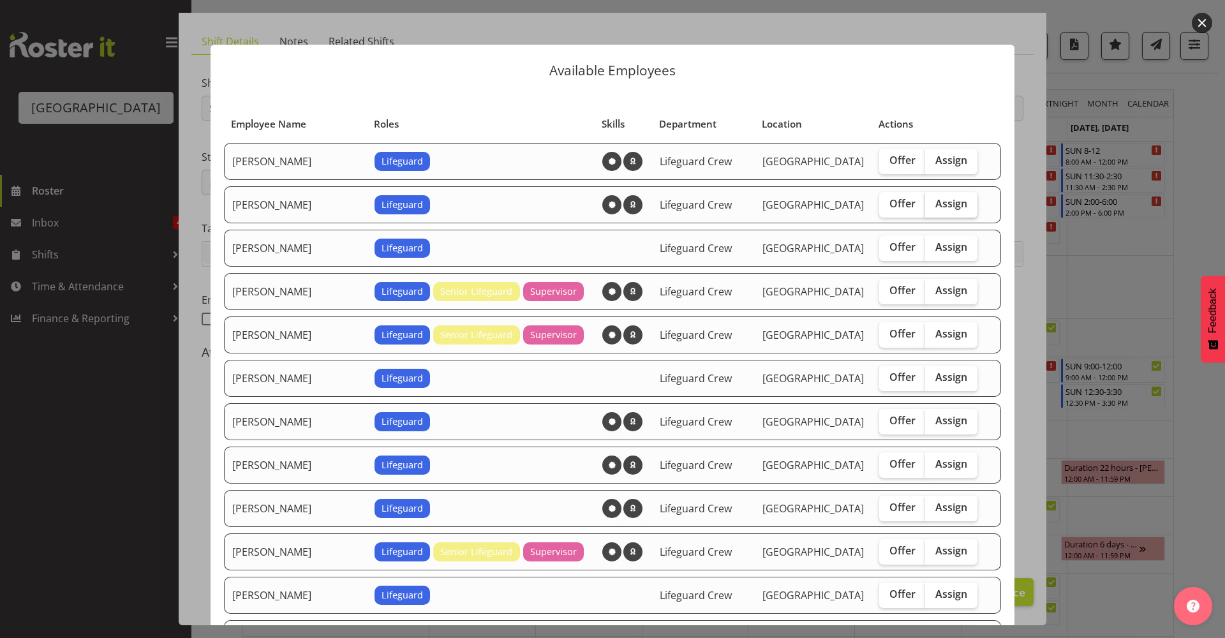
click at [940, 206] on span "Assign" at bounding box center [951, 203] width 32 height 13
click at [933, 206] on input "Assign" at bounding box center [929, 204] width 8 height 8
checkbox input "true"
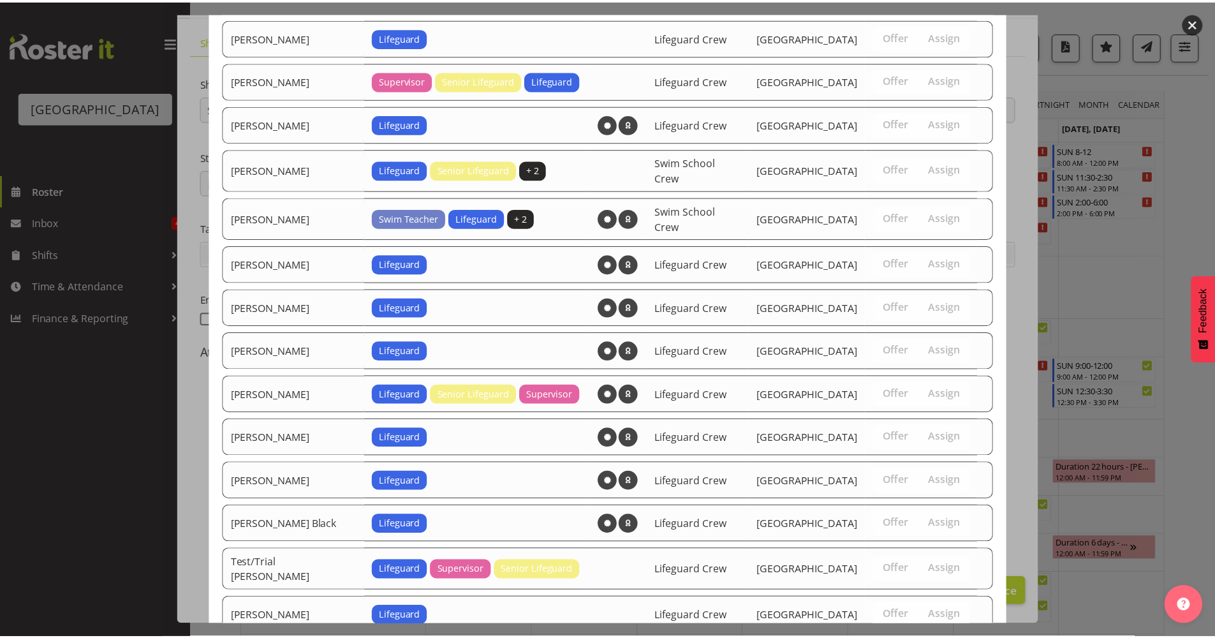
scroll to position [1081, 0]
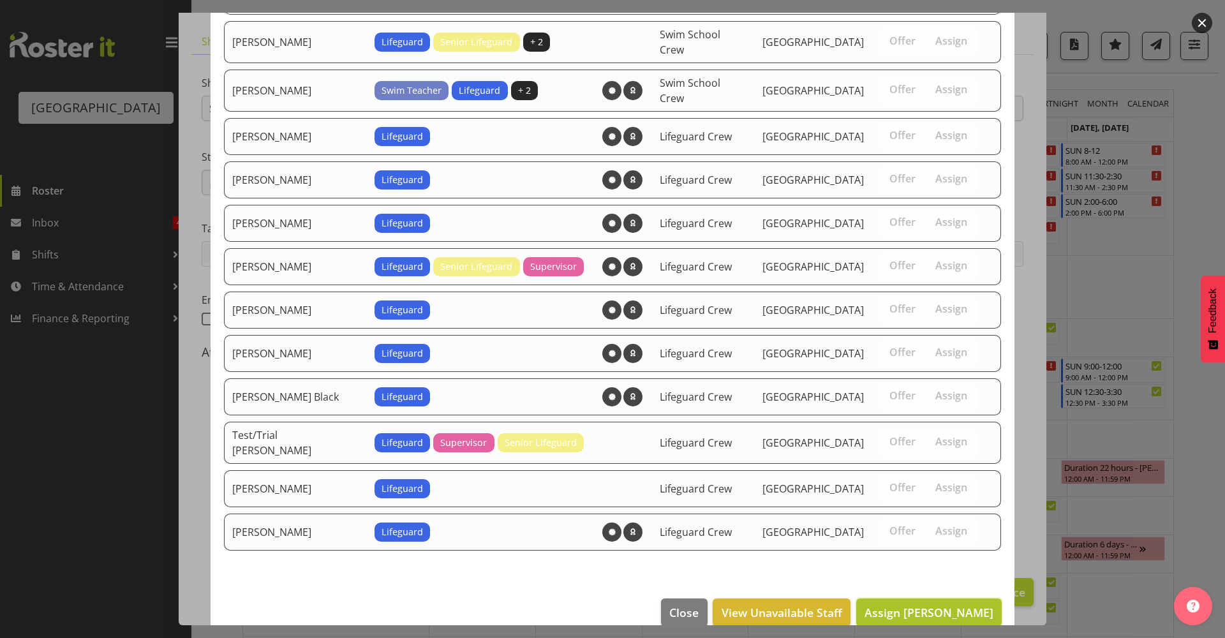
click at [959, 605] on span "Assign [PERSON_NAME]" at bounding box center [928, 612] width 129 height 15
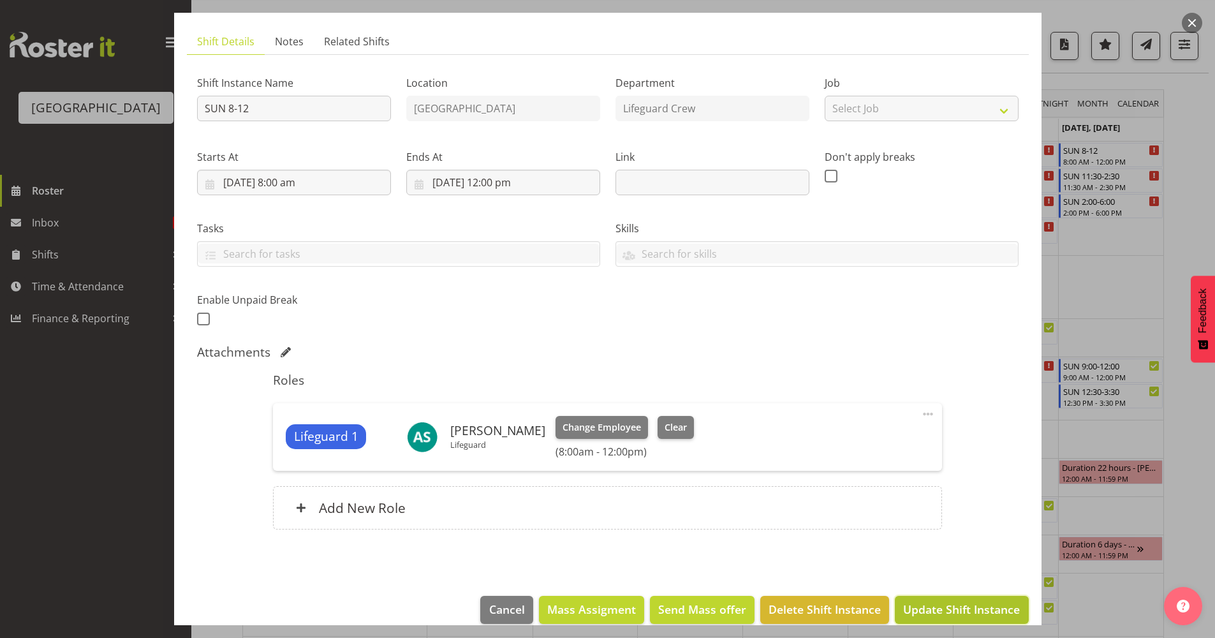
click at [963, 606] on span "Update Shift Instance" at bounding box center [961, 609] width 117 height 17
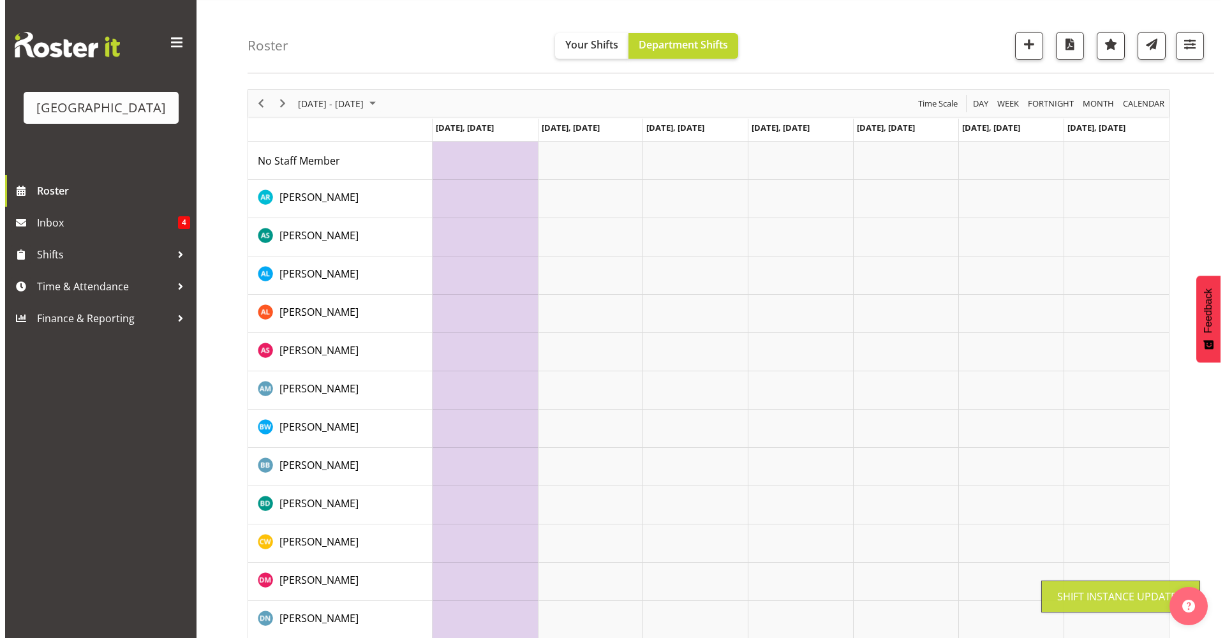
scroll to position [0, 0]
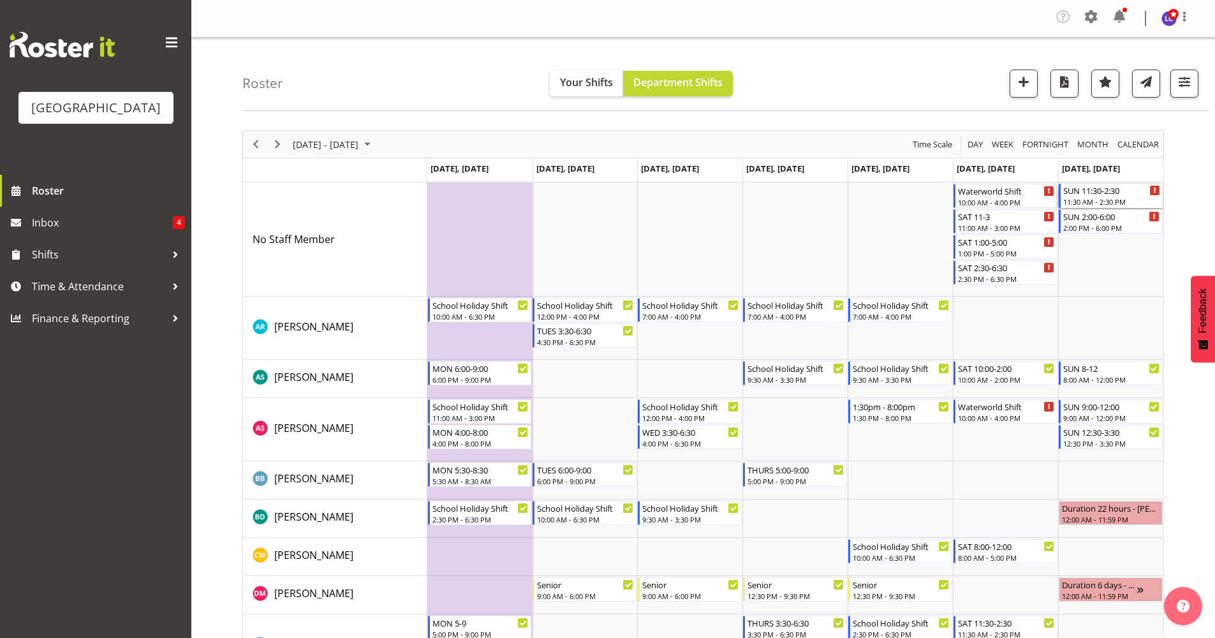
click at [1128, 196] on div "SUN 11:30-2:30 11:30 AM - 2:30 PM" at bounding box center [1111, 196] width 97 height 24
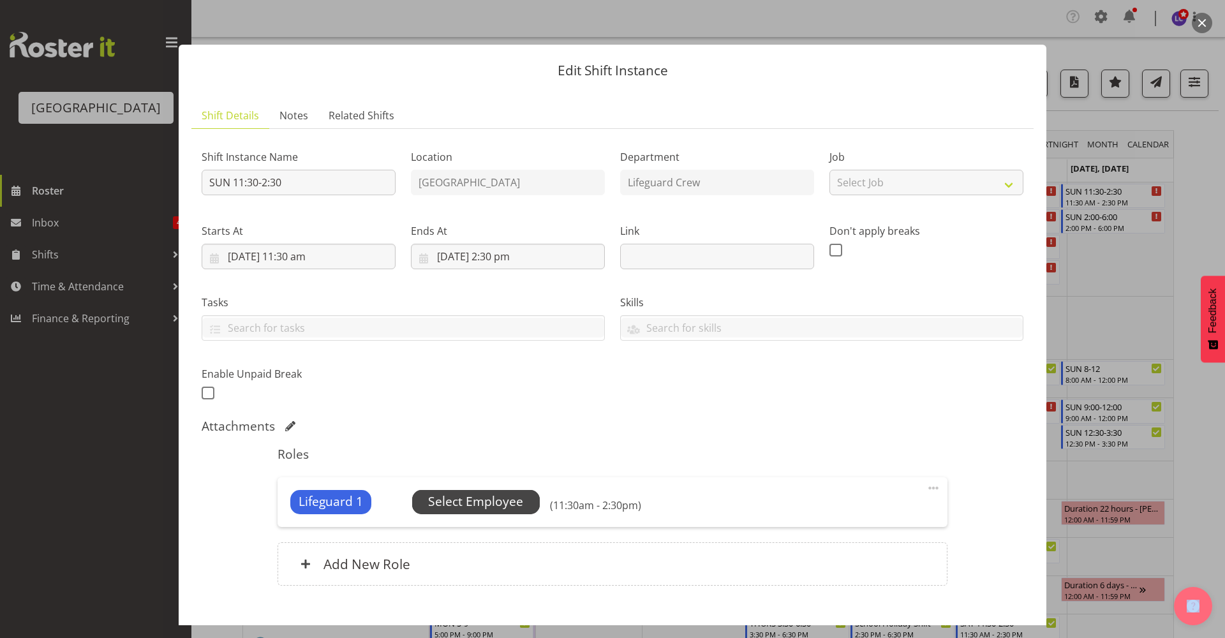
click at [485, 505] on span "Select Employee" at bounding box center [475, 501] width 95 height 18
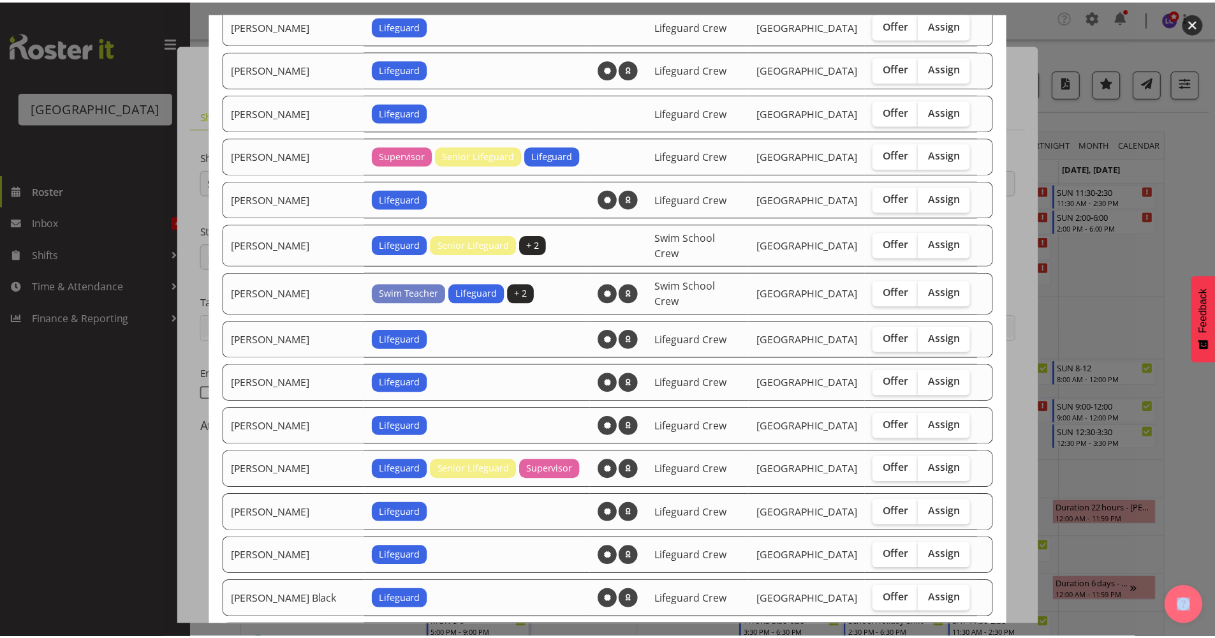
scroll to position [951, 0]
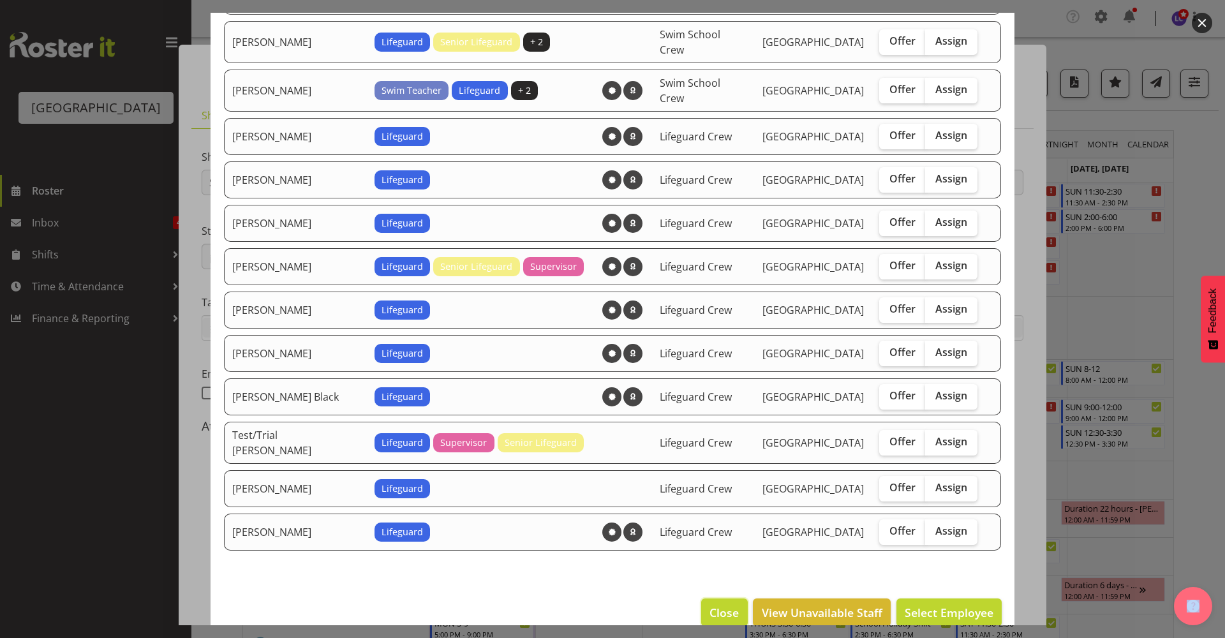
click at [726, 604] on span "Close" at bounding box center [723, 612] width 29 height 17
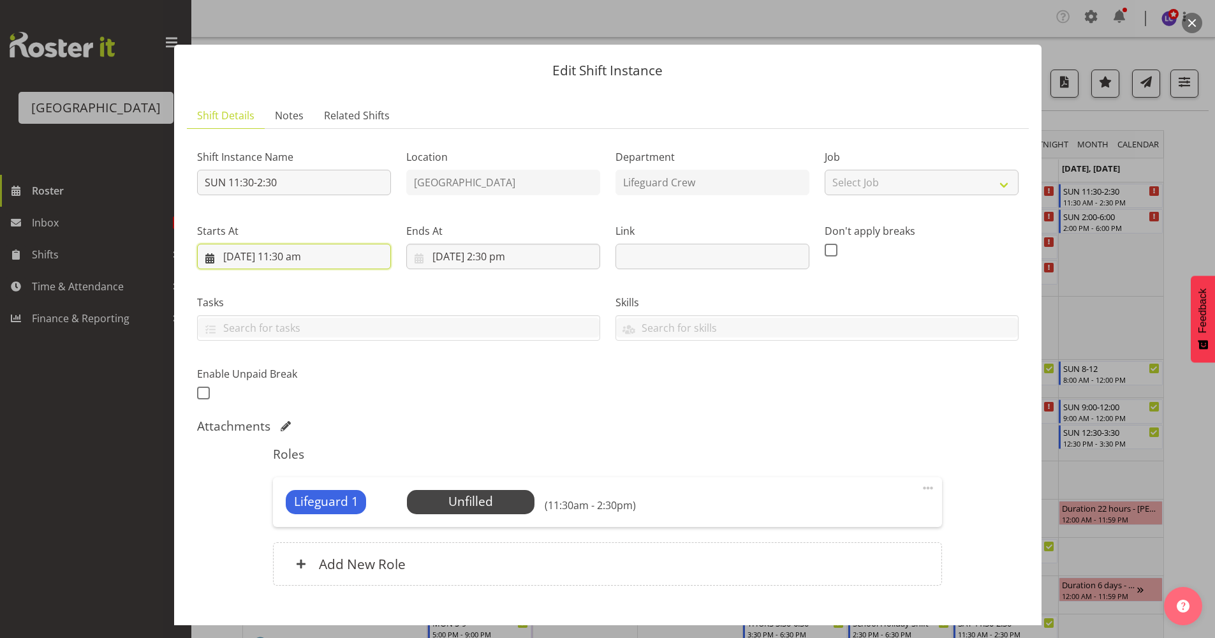
click at [355, 256] on input "[DATE] 11:30 am" at bounding box center [294, 257] width 194 height 26
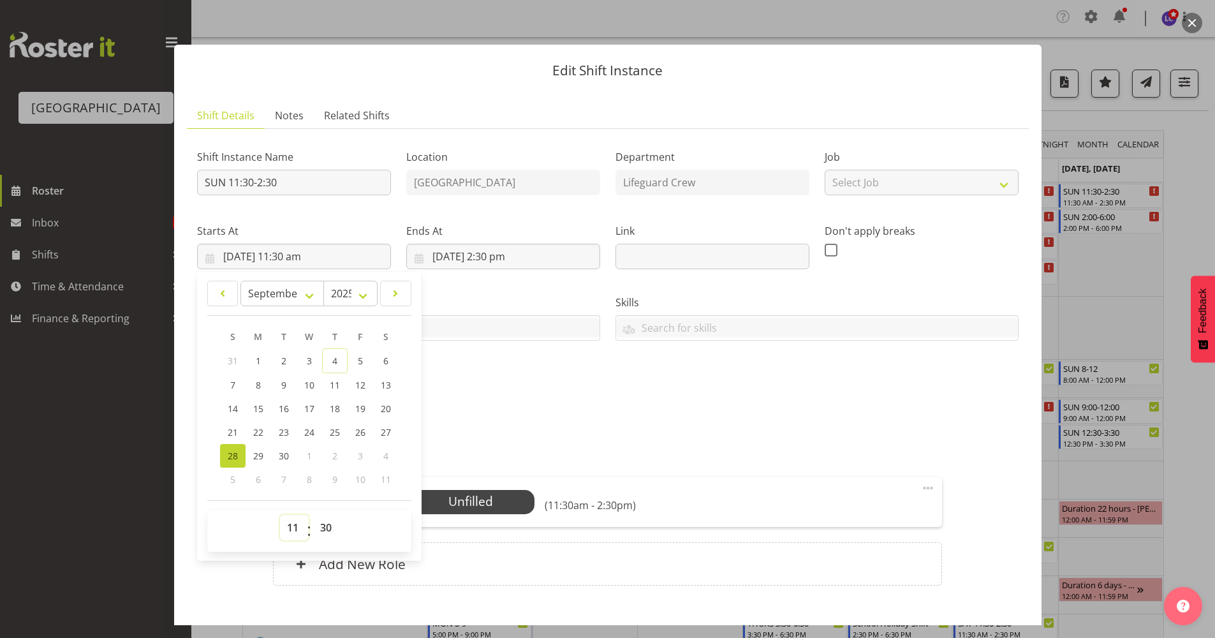
click at [292, 533] on select "00 01 02 03 04 05 06 07 08 09 10 11 12 13 14 15 16 17 18 19 20 21 22 23" at bounding box center [294, 528] width 29 height 26
select select "12"
click at [280, 515] on select "00 01 02 03 04 05 06 07 08 09 10 11 12 13 14 15 16 17 18 19 20 21 22 23" at bounding box center [294, 528] width 29 height 26
type input "[DATE] 12:30 pm"
click at [557, 406] on div "Shift Instance Name SUN 11:30-2:30 Location [GEOGRAPHIC_DATA] Department Lifegu…" at bounding box center [607, 270] width 837 height 279
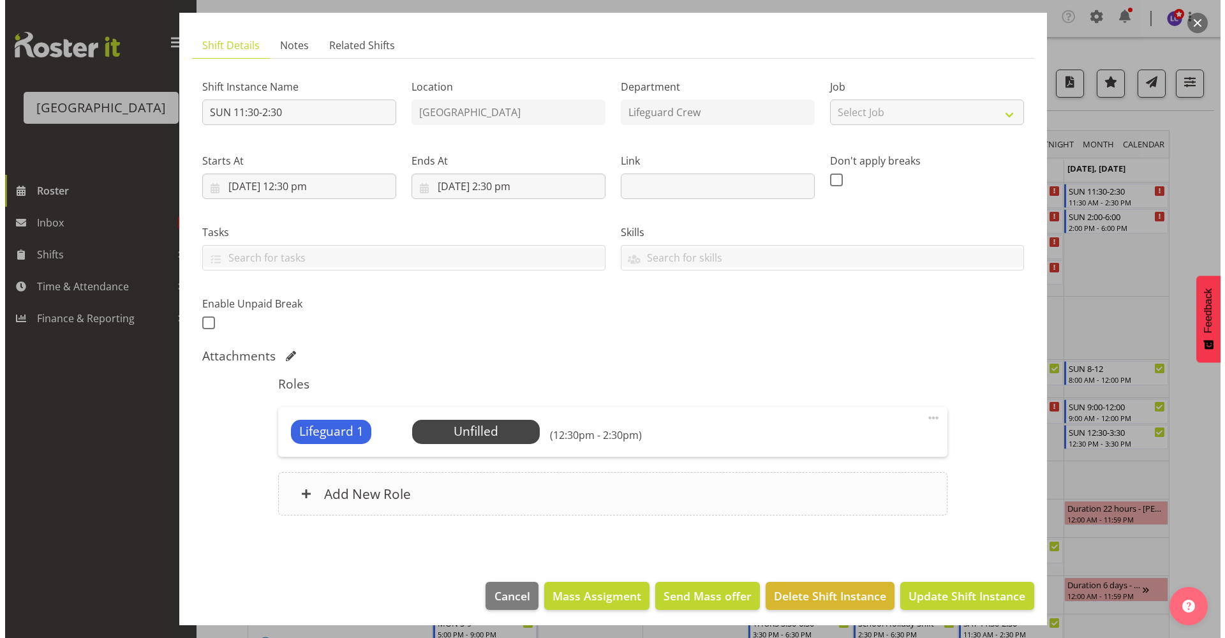
scroll to position [74, 0]
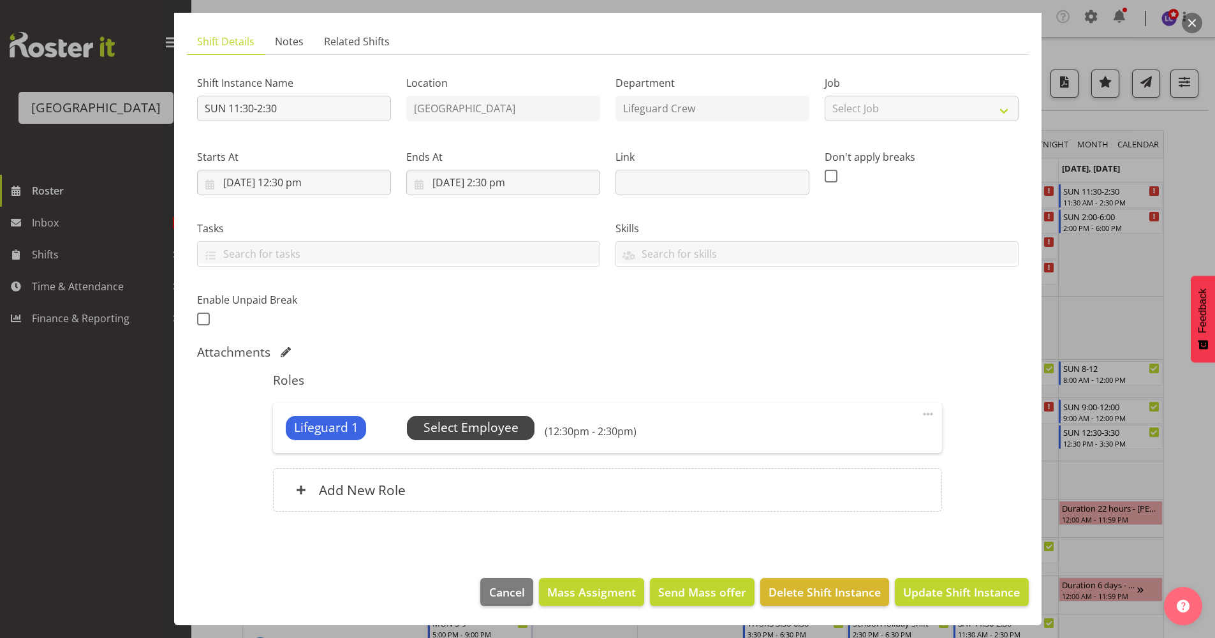
click at [507, 431] on span "Select Employee" at bounding box center [471, 427] width 95 height 18
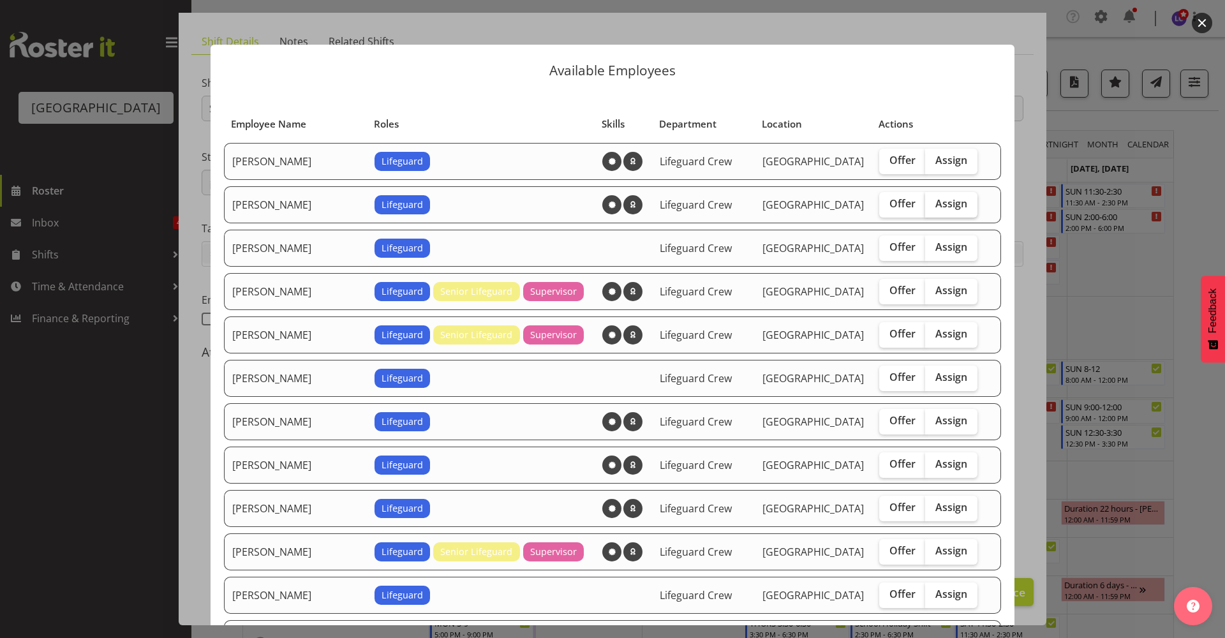
click at [935, 206] on span "Assign" at bounding box center [951, 203] width 32 height 13
click at [926, 206] on input "Assign" at bounding box center [929, 204] width 8 height 8
checkbox input "true"
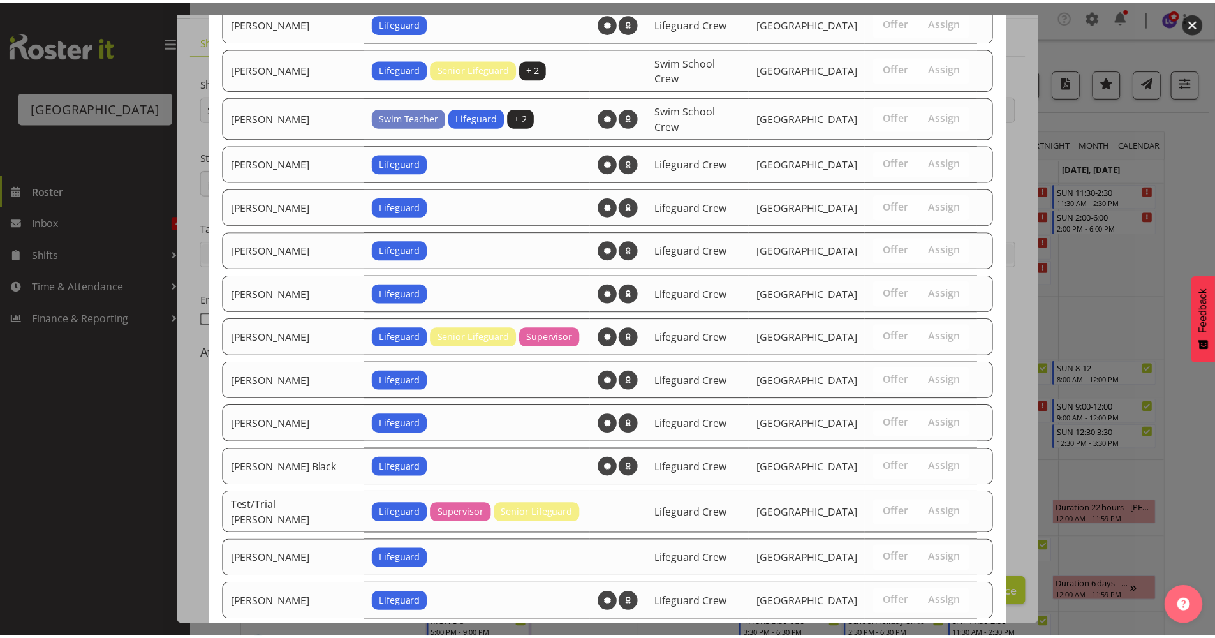
scroll to position [1038, 0]
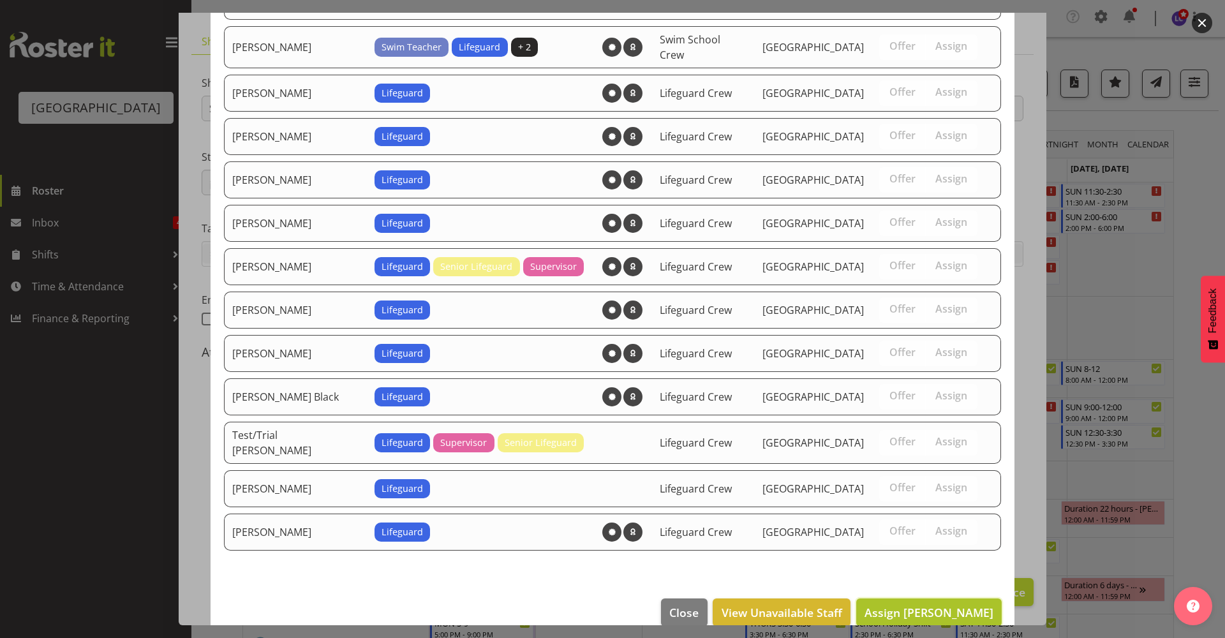
click at [969, 603] on button "Assign [PERSON_NAME]" at bounding box center [928, 612] width 145 height 28
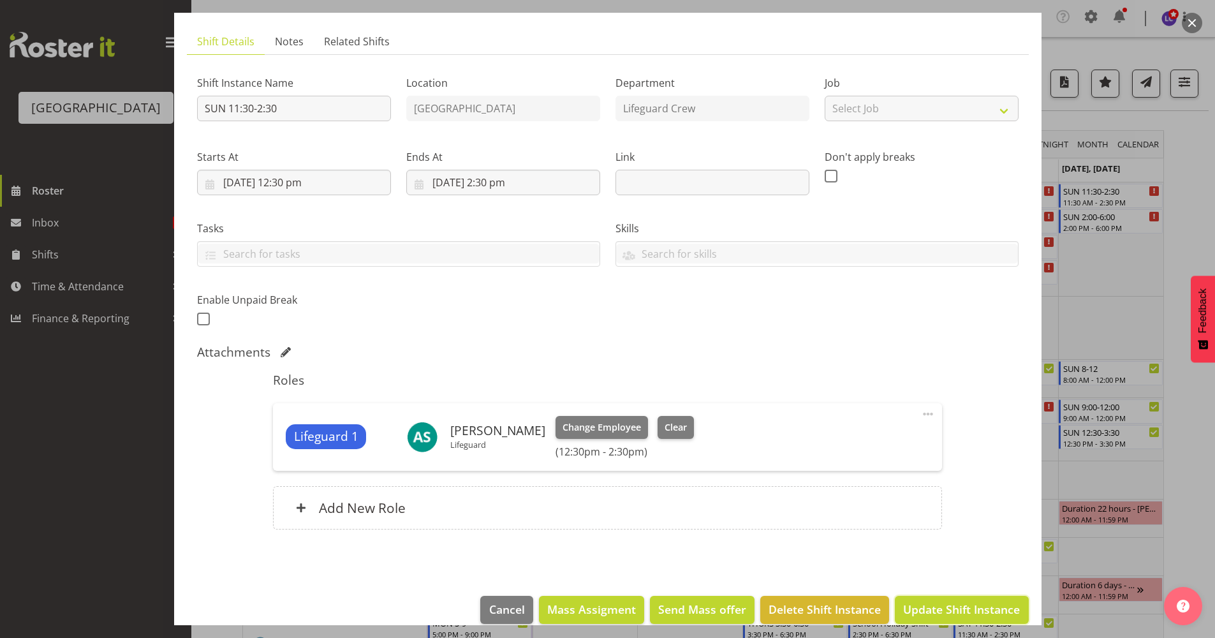
click at [969, 603] on span "Update Shift Instance" at bounding box center [961, 609] width 117 height 17
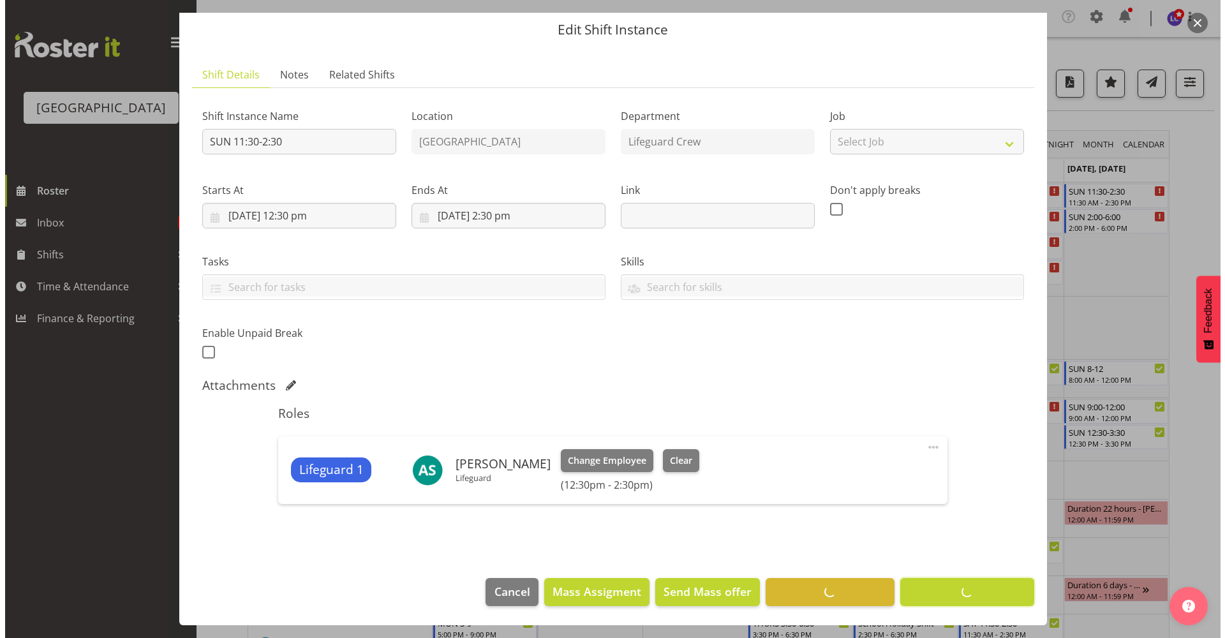
scroll to position [41, 0]
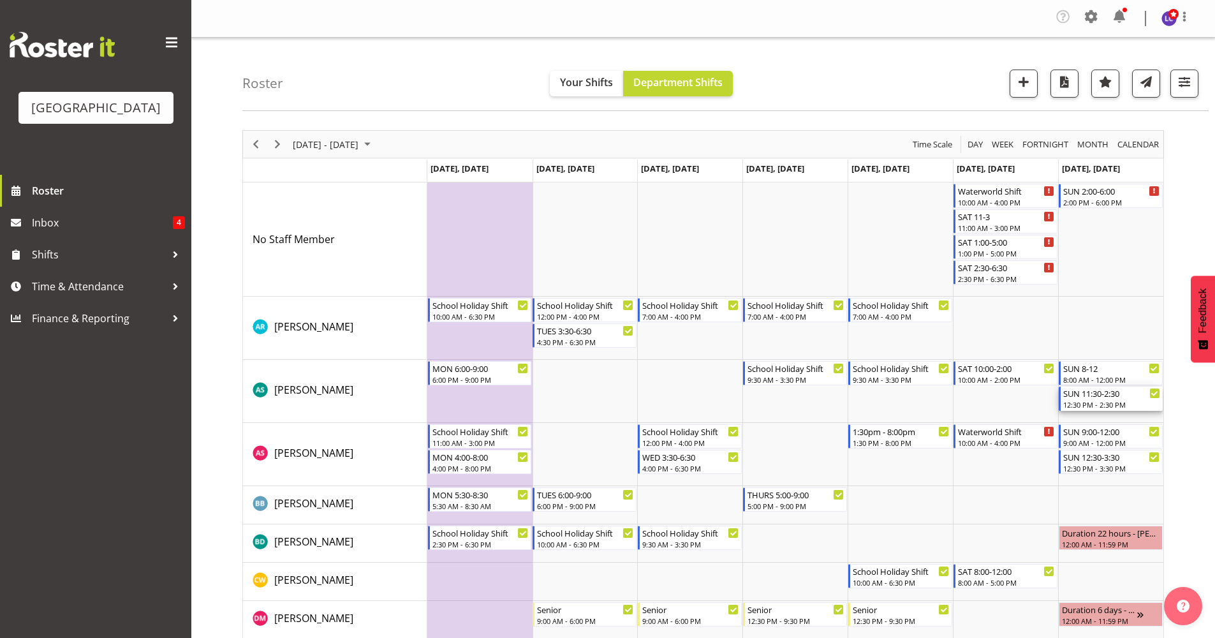
click at [1119, 398] on div "SUN 11:30-2:30" at bounding box center [1111, 393] width 97 height 13
click at [0, 0] on div at bounding box center [0, 0] width 0 height 0
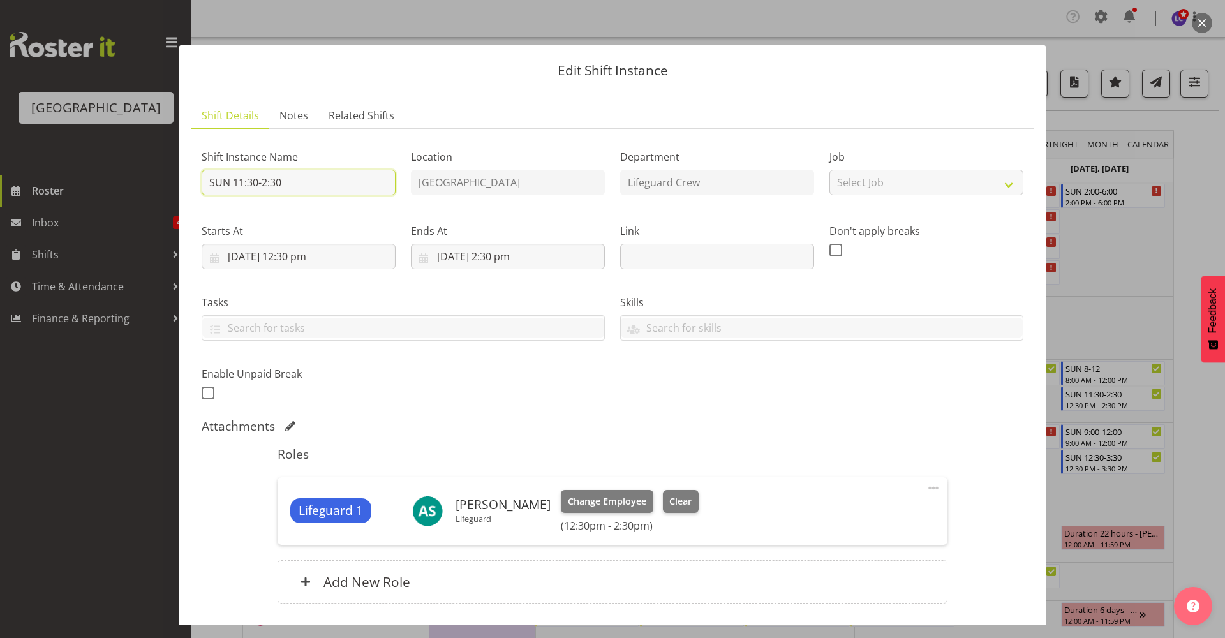
drag, startPoint x: 240, startPoint y: 181, endPoint x: 270, endPoint y: 218, distance: 47.1
click at [240, 181] on input "SUN 11:30-2:30" at bounding box center [299, 183] width 194 height 26
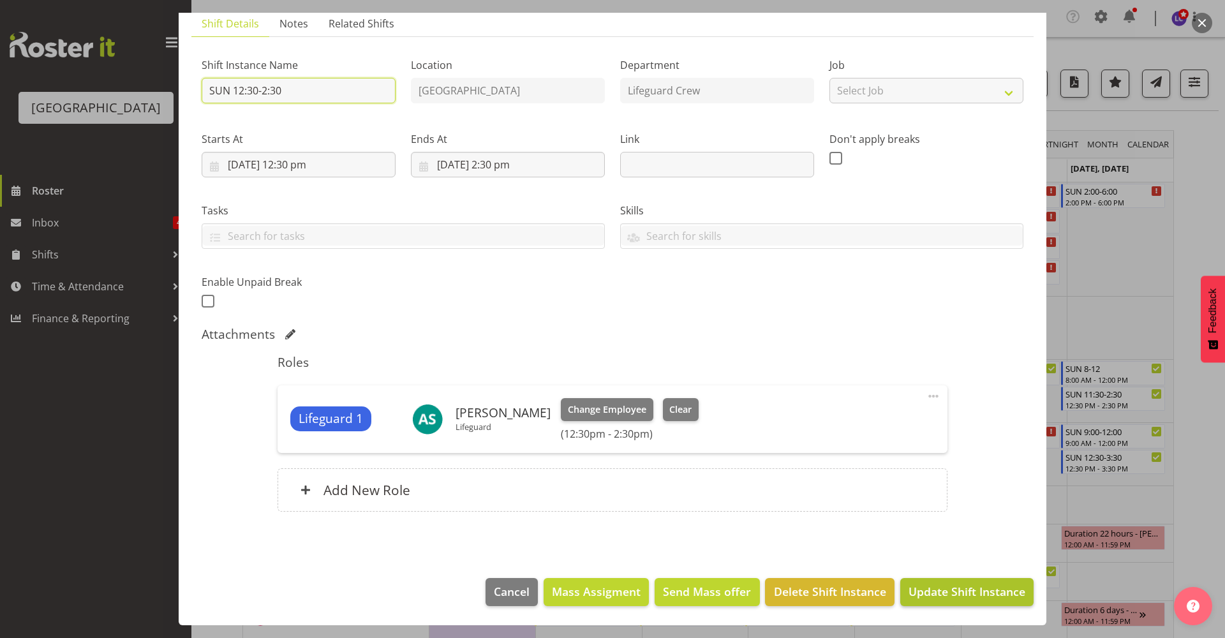
type input "SUN 12:30-2:30"
click at [921, 586] on span "Update Shift Instance" at bounding box center [966, 591] width 117 height 17
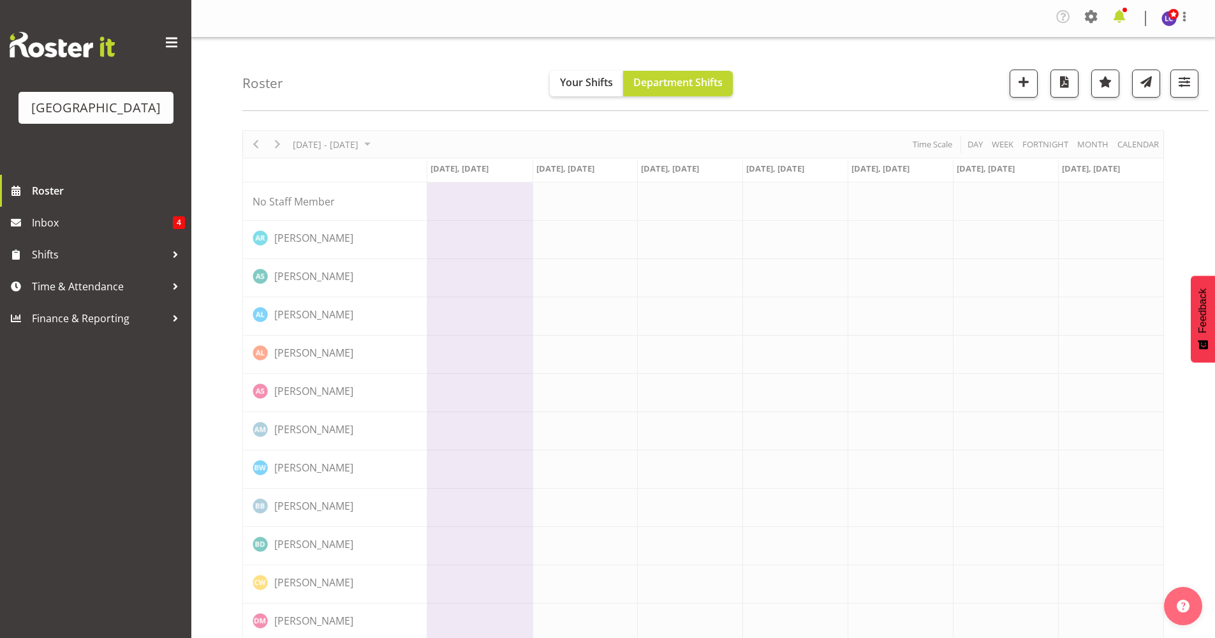
click at [1125, 23] on span at bounding box center [1119, 16] width 20 height 20
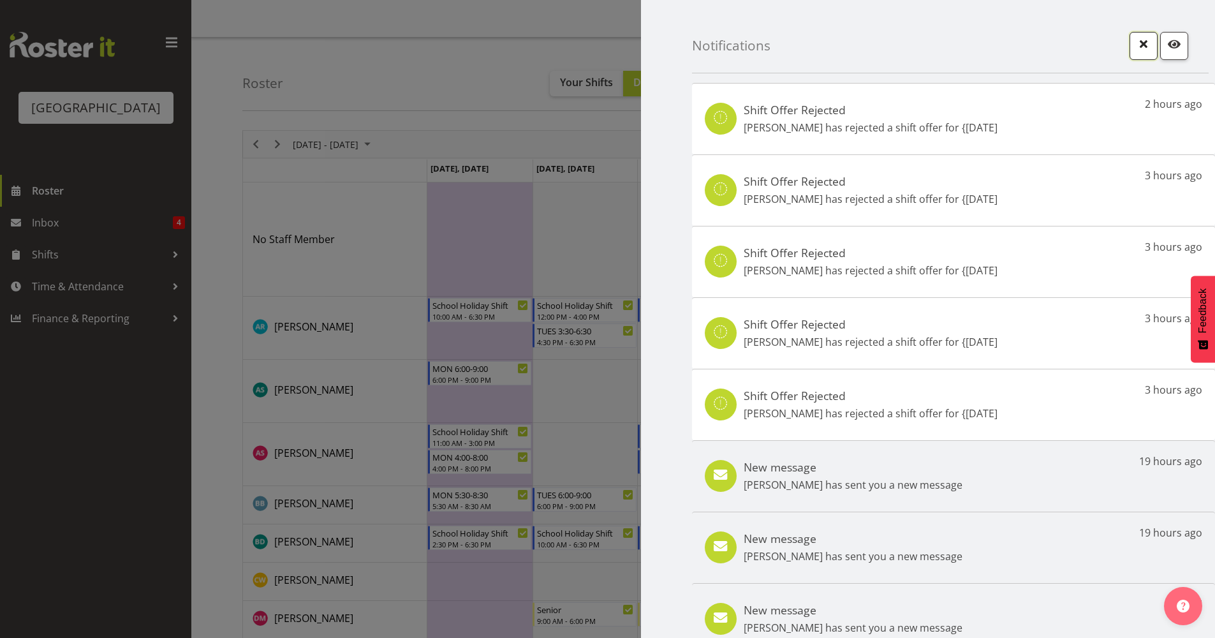
click at [1139, 49] on span "button" at bounding box center [1143, 44] width 17 height 17
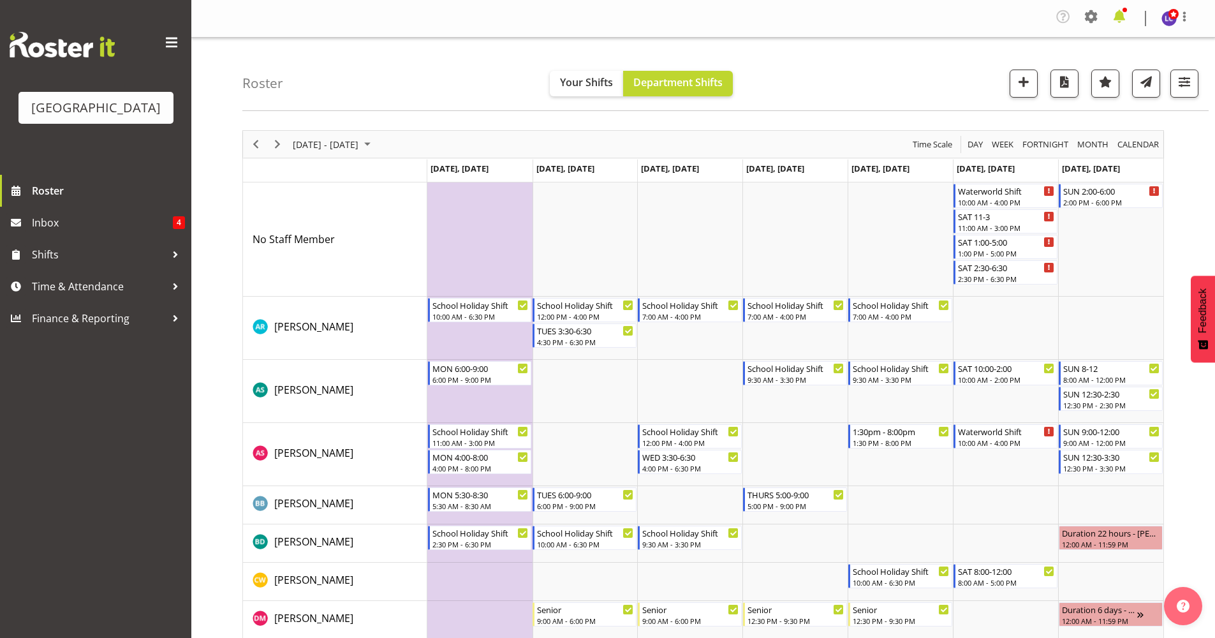
click at [1122, 25] on span at bounding box center [1119, 16] width 20 height 20
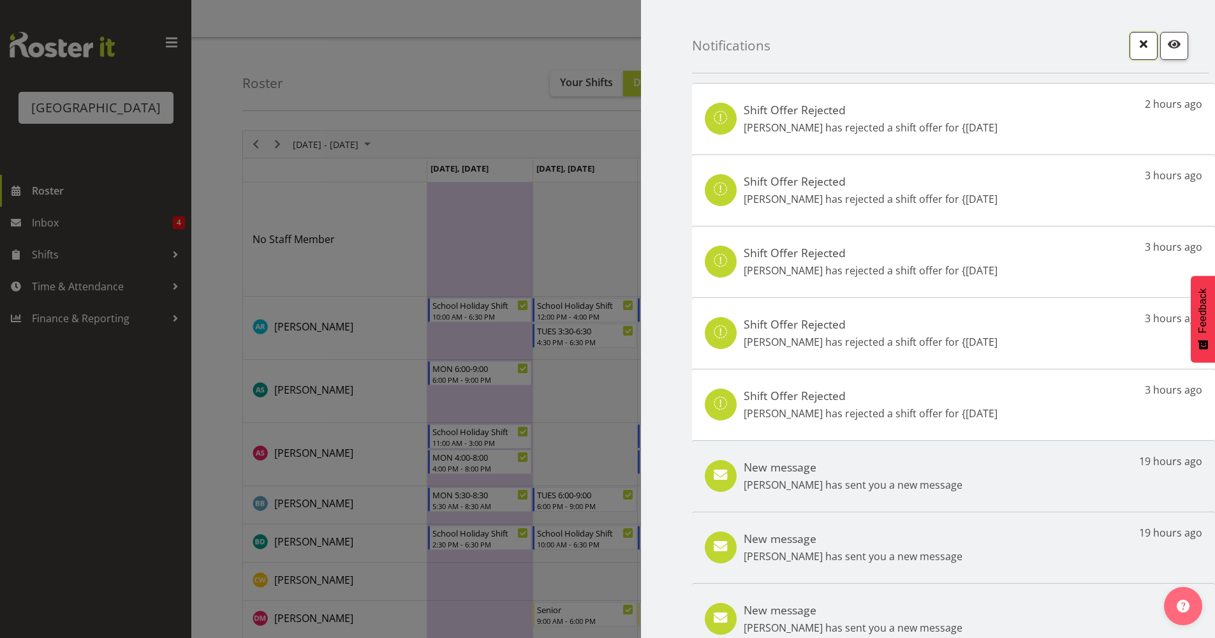
click at [1130, 47] on button "button" at bounding box center [1144, 46] width 28 height 28
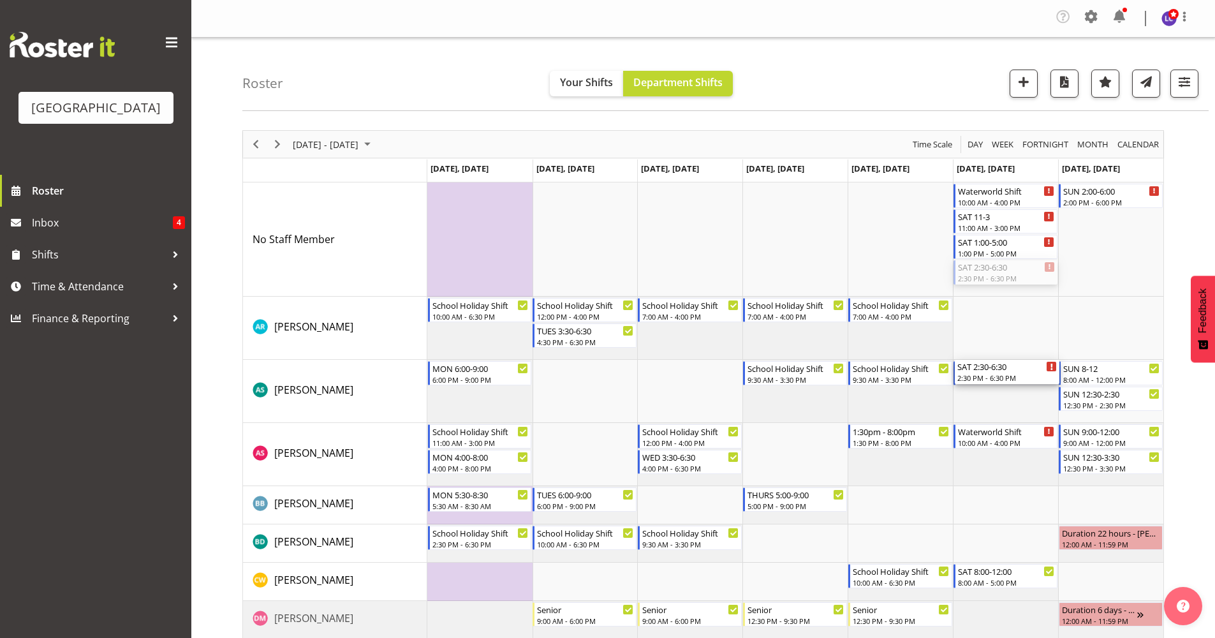
drag, startPoint x: 1004, startPoint y: 270, endPoint x: 992, endPoint y: 396, distance: 125.6
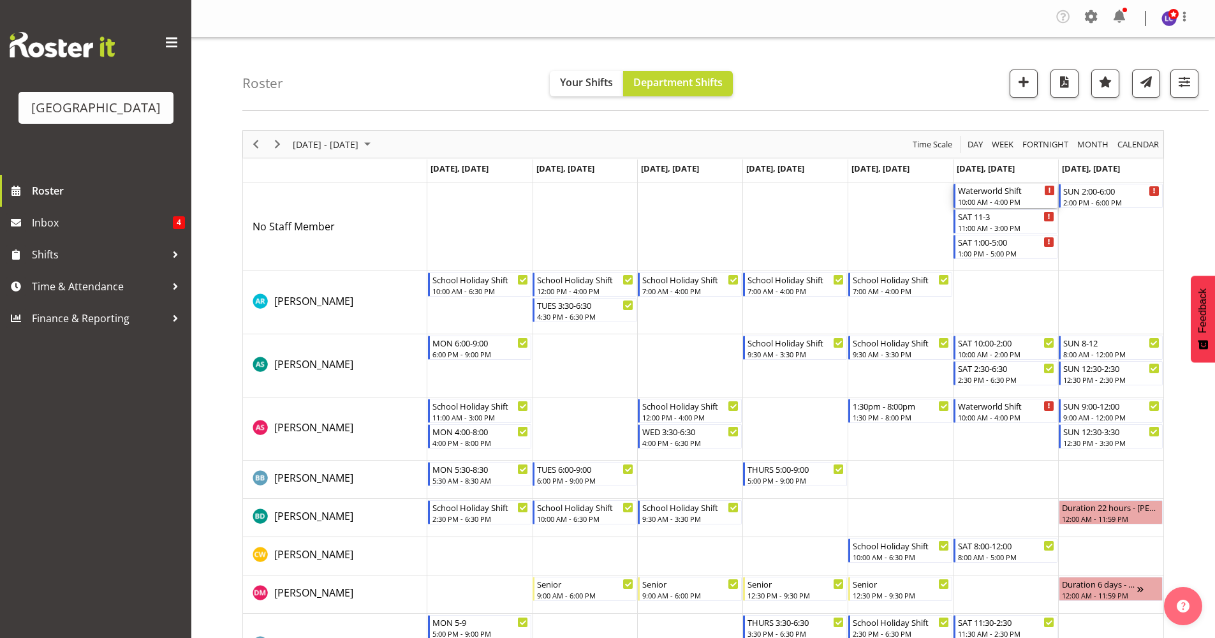
click at [1022, 200] on div "10:00 AM - 4:00 PM" at bounding box center [1006, 201] width 97 height 10
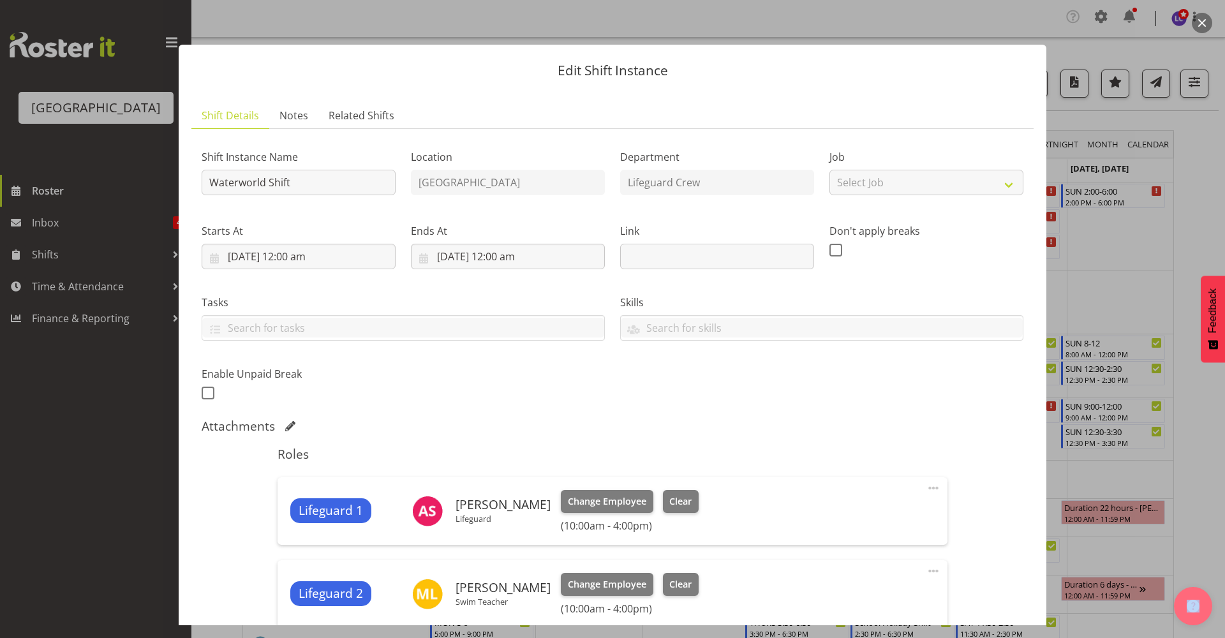
scroll to position [240, 0]
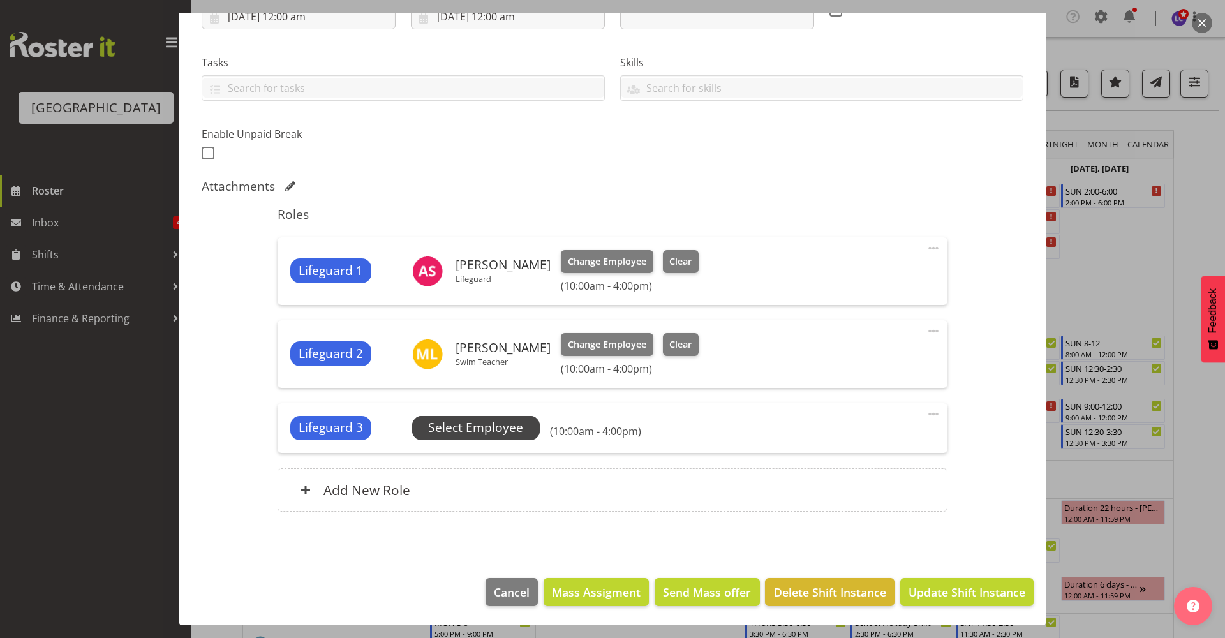
click at [491, 431] on span "Select Employee" at bounding box center [475, 427] width 95 height 18
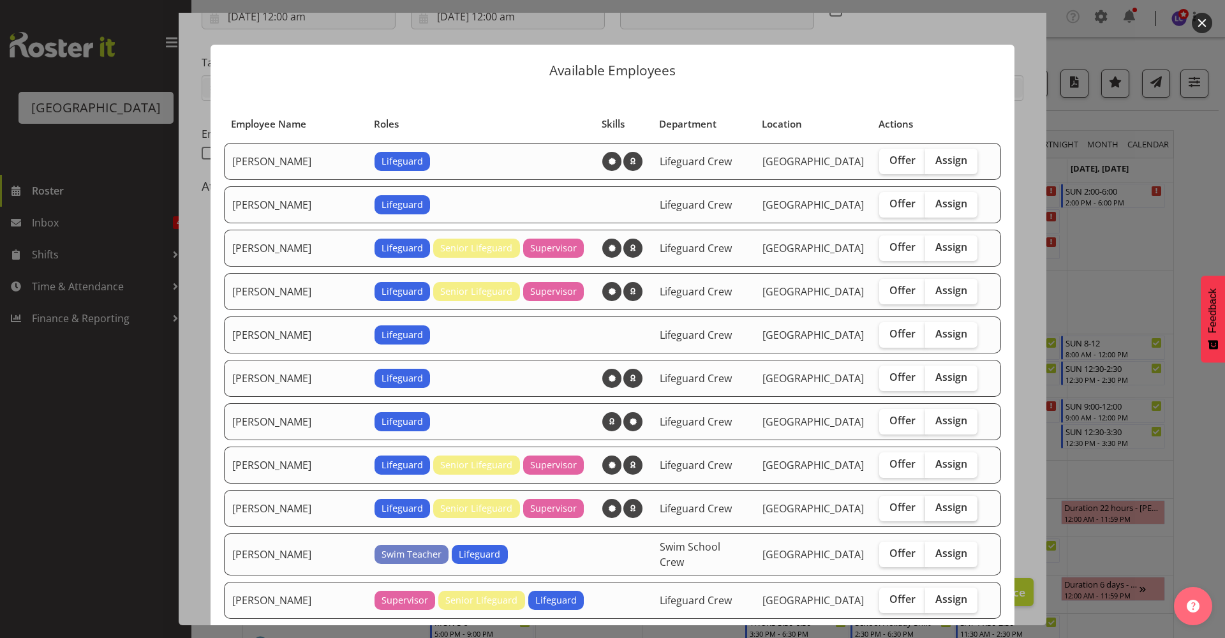
click at [943, 508] on span "Assign" at bounding box center [951, 507] width 32 height 13
click at [933, 508] on input "Assign" at bounding box center [929, 507] width 8 height 8
checkbox input "true"
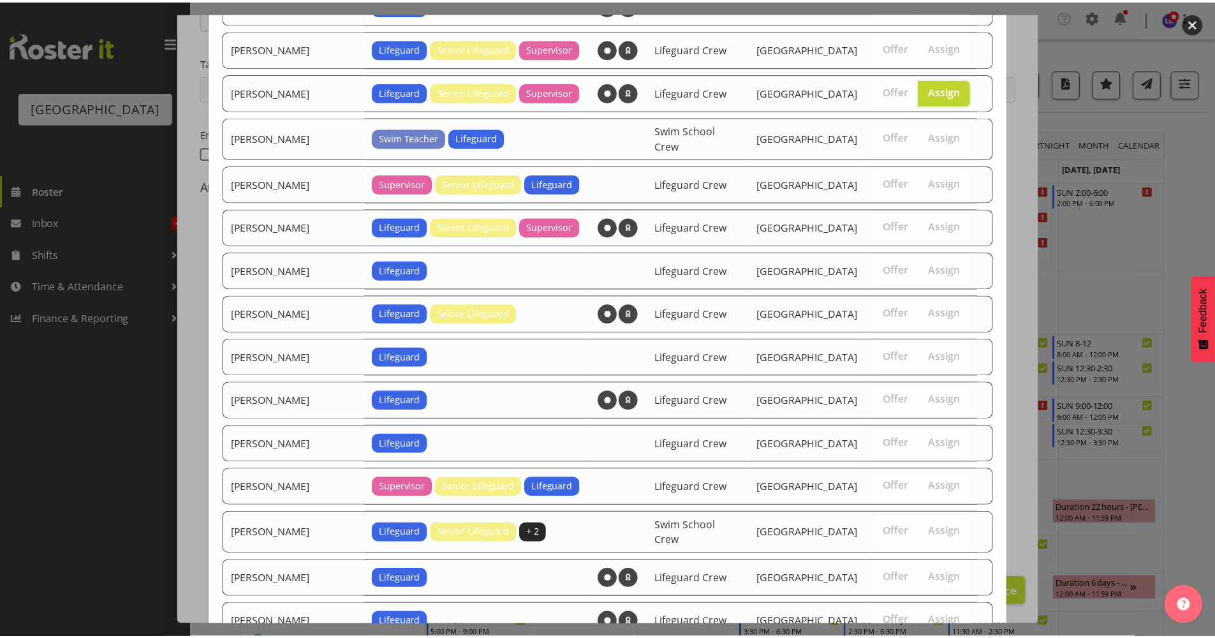
scroll to position [821, 0]
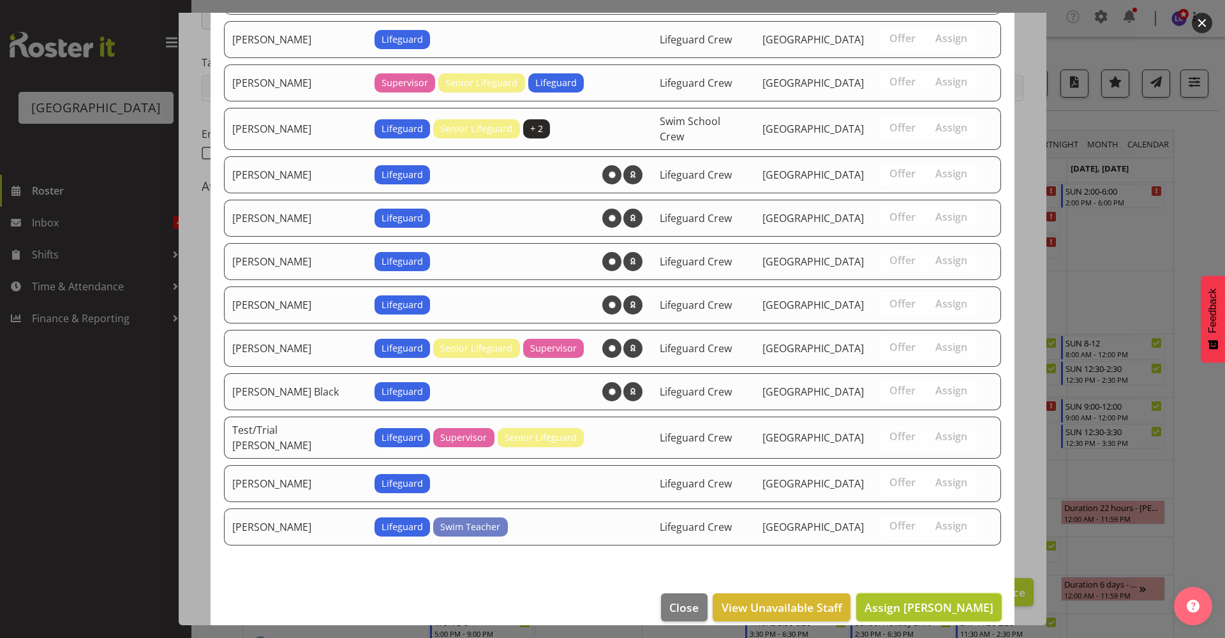
click at [960, 600] on span "Assign [PERSON_NAME]" at bounding box center [928, 607] width 129 height 15
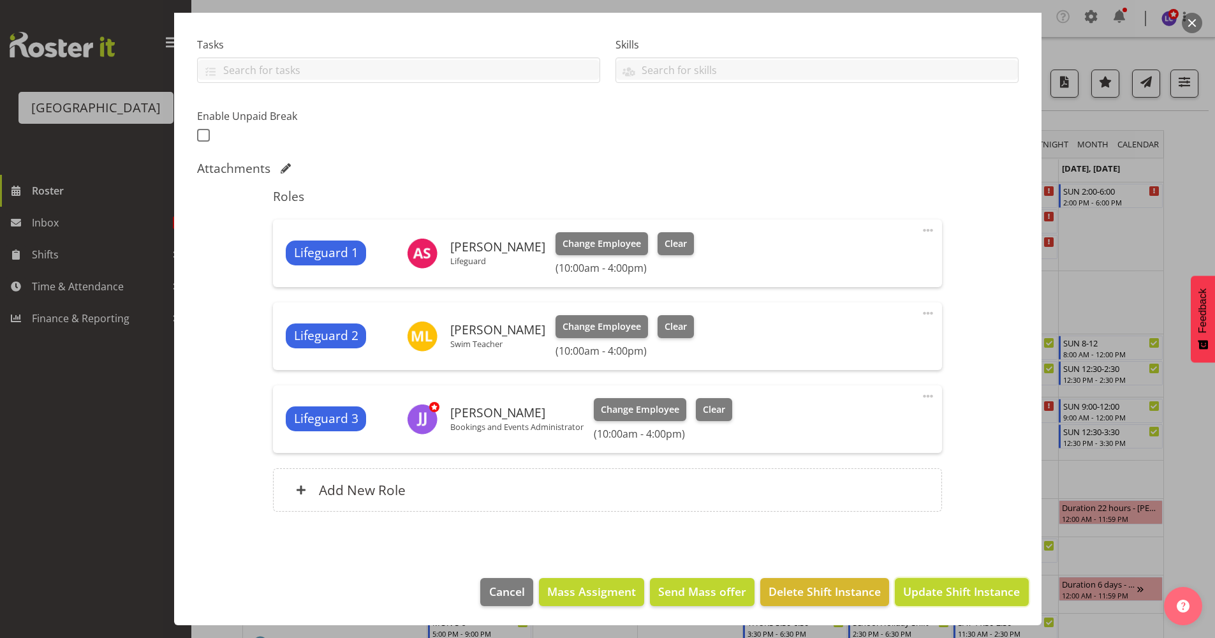
click at [960, 592] on span "Update Shift Instance" at bounding box center [961, 591] width 117 height 17
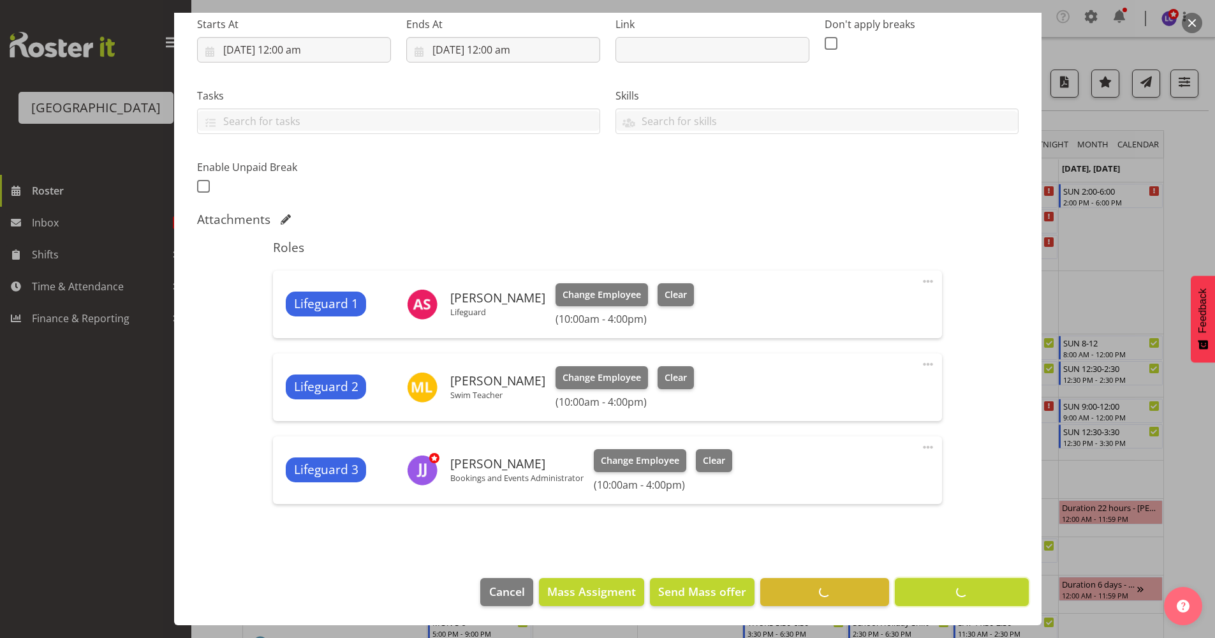
scroll to position [207, 0]
